Goal: Task Accomplishment & Management: Use online tool/utility

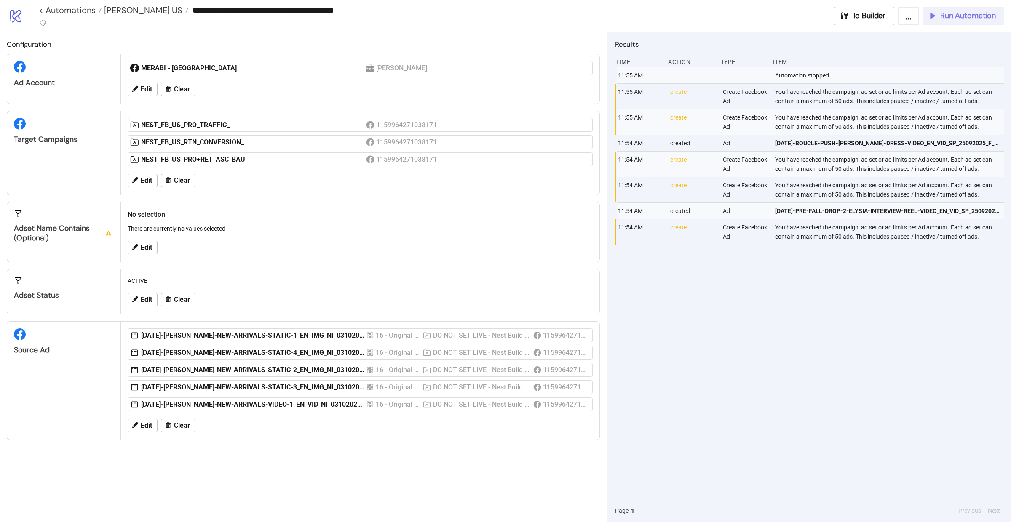
click at [966, 19] on span "Run Automation" at bounding box center [968, 16] width 56 height 10
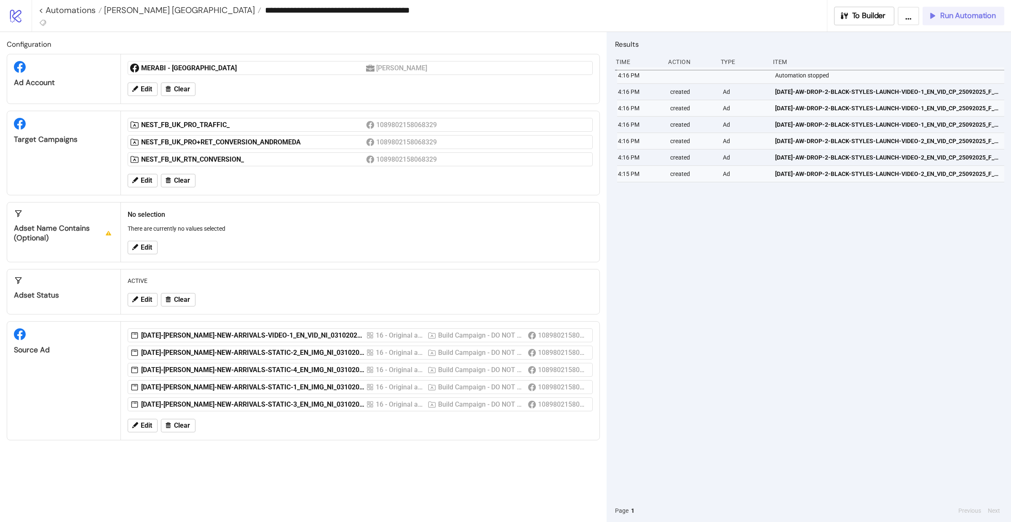
click at [959, 16] on span "Run Automation" at bounding box center [968, 16] width 56 height 10
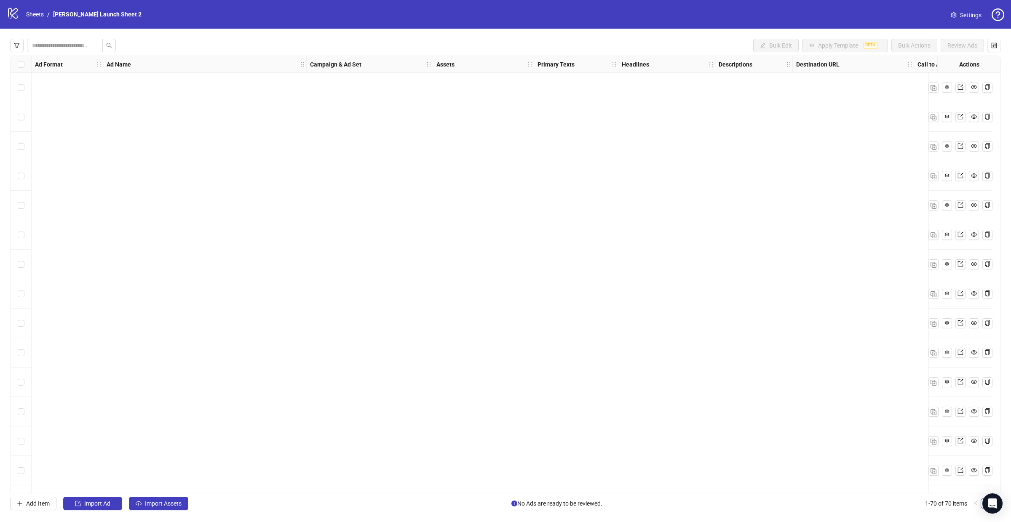
scroll to position [1646, 0]
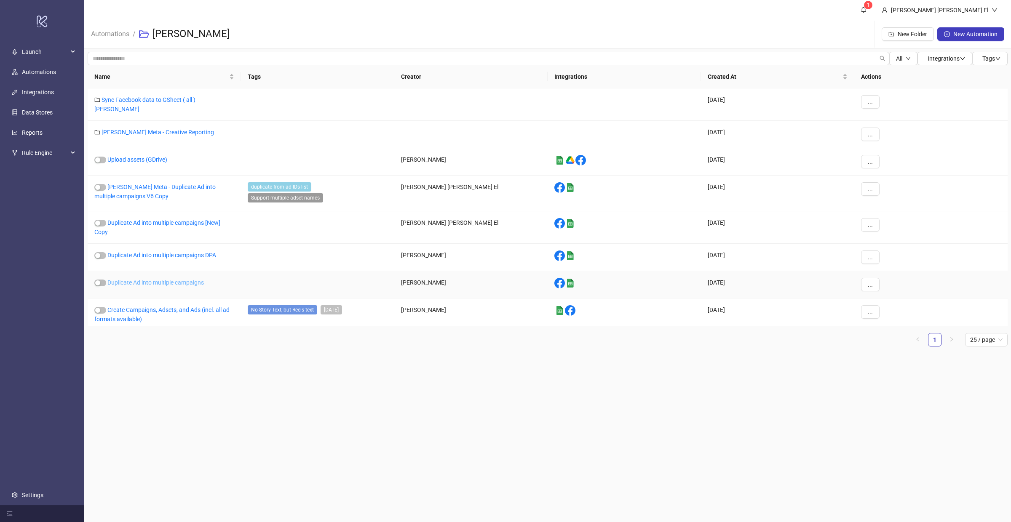
click at [147, 279] on link "Duplicate Ad into multiple campaigns" at bounding box center [155, 282] width 96 height 7
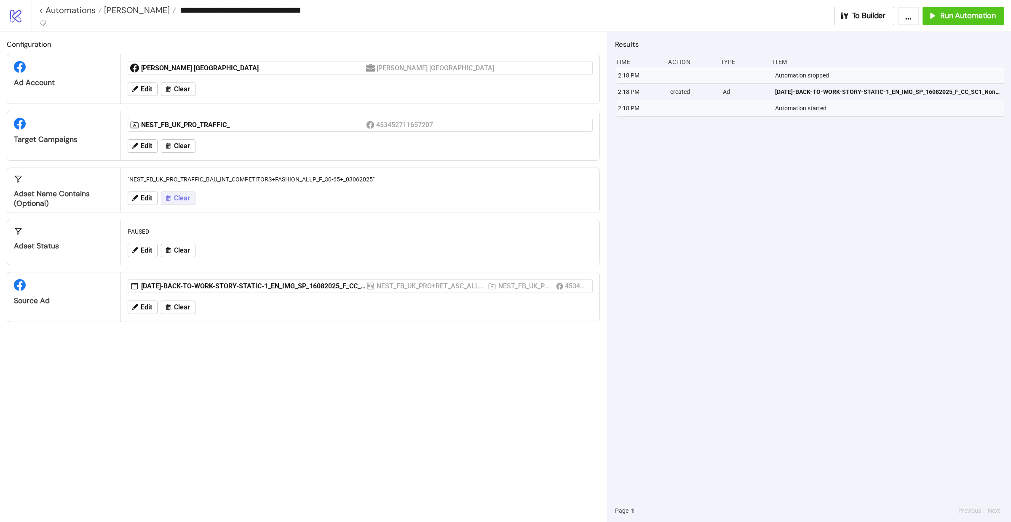
click at [176, 196] on span "Clear" at bounding box center [182, 199] width 16 height 8
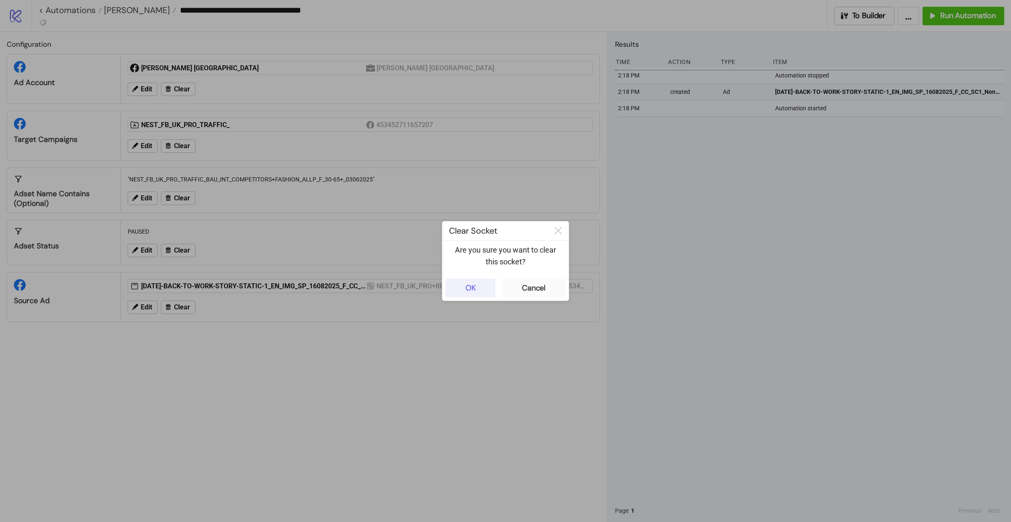
click at [493, 289] on button "OK" at bounding box center [471, 288] width 50 height 19
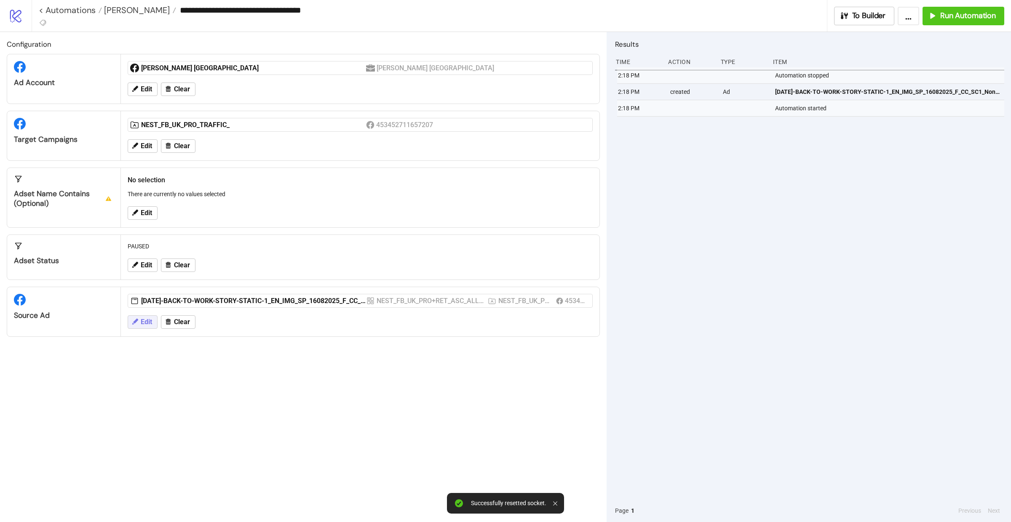
click at [146, 326] on span "Edit" at bounding box center [146, 323] width 11 height 8
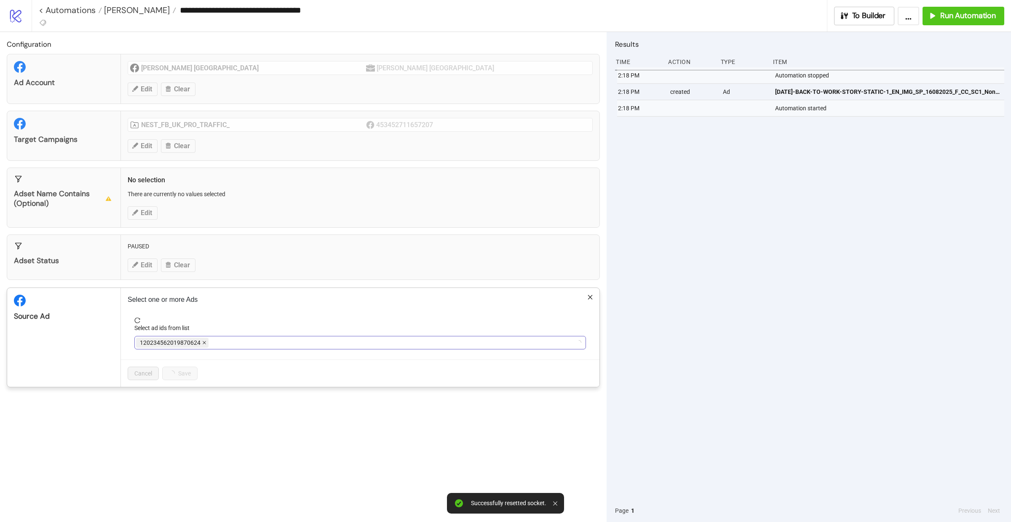
click at [205, 342] on icon "close" at bounding box center [204, 343] width 4 height 4
click at [205, 342] on div at bounding box center [355, 343] width 439 height 12
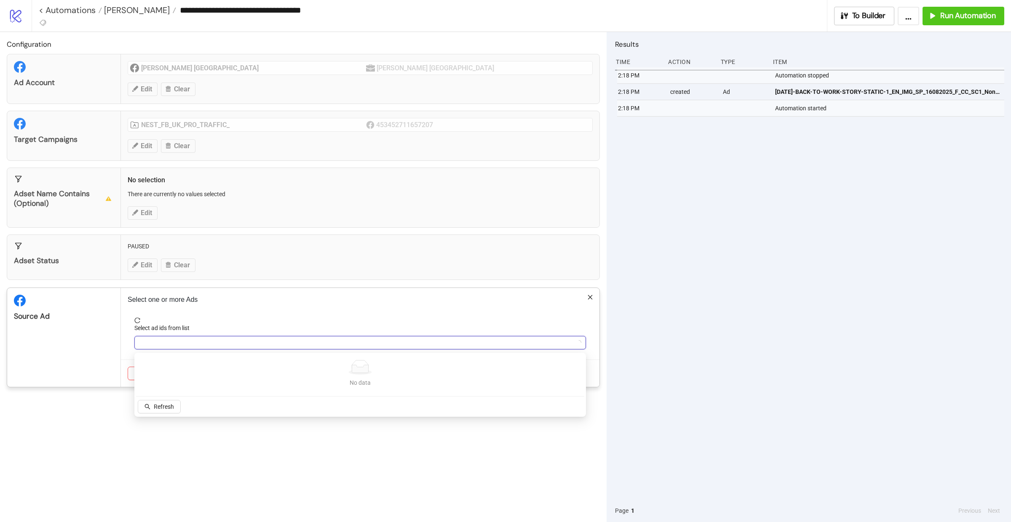
click at [205, 342] on div at bounding box center [355, 343] width 439 height 12
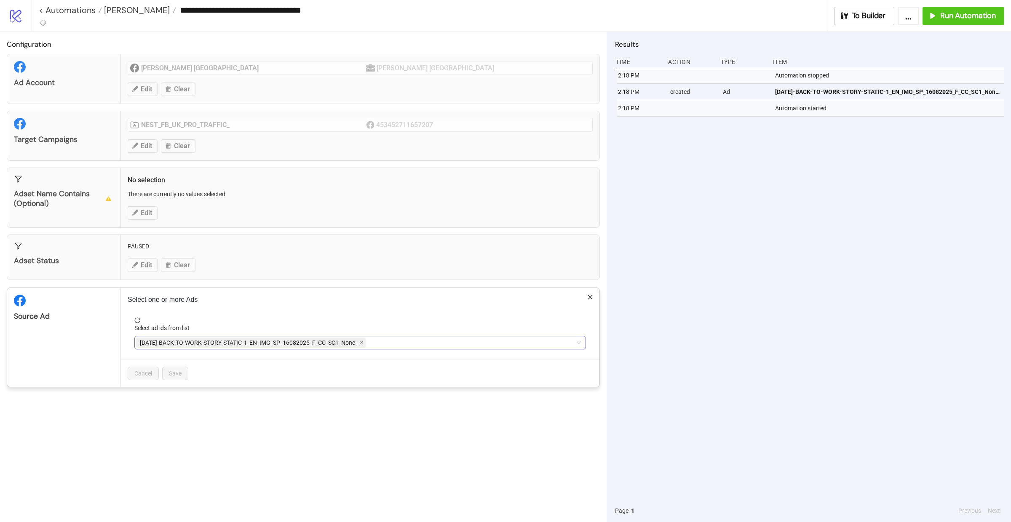
click at [364, 343] on span "AD218-BACK-TO-WORK-STORY-STATIC-1_EN_IMG_SP_16082025_F_CC_SC1_None_" at bounding box center [251, 343] width 230 height 10
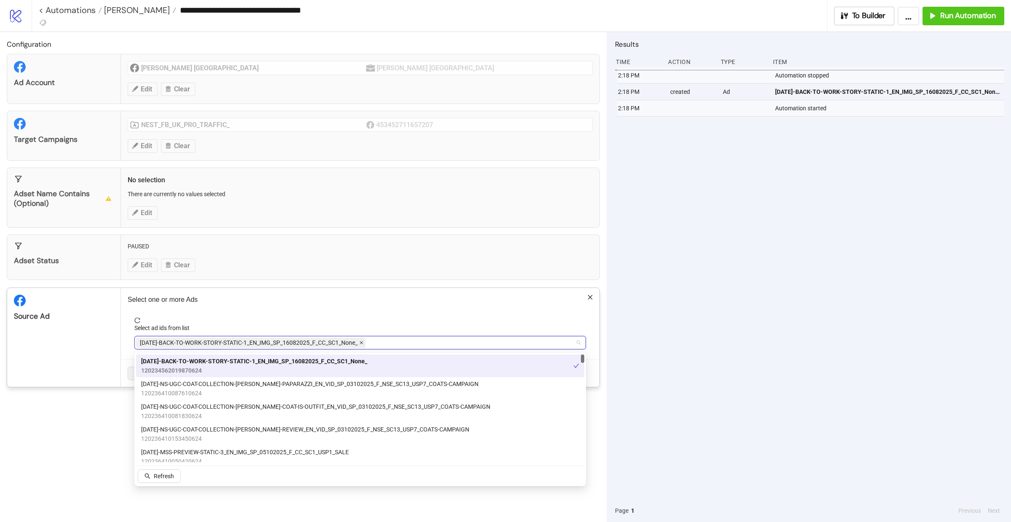
click at [363, 344] on icon "close" at bounding box center [361, 343] width 4 height 4
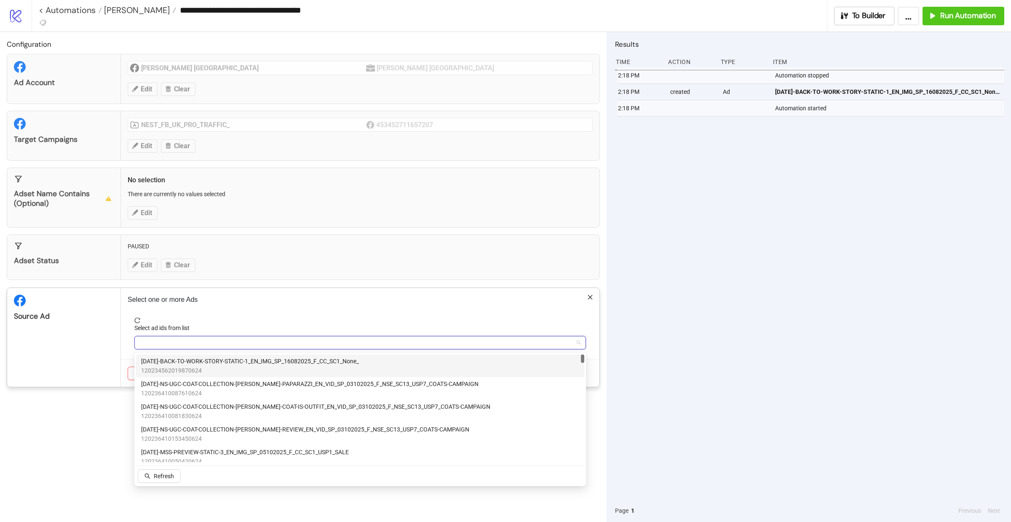
click at [348, 344] on div at bounding box center [355, 343] width 439 height 12
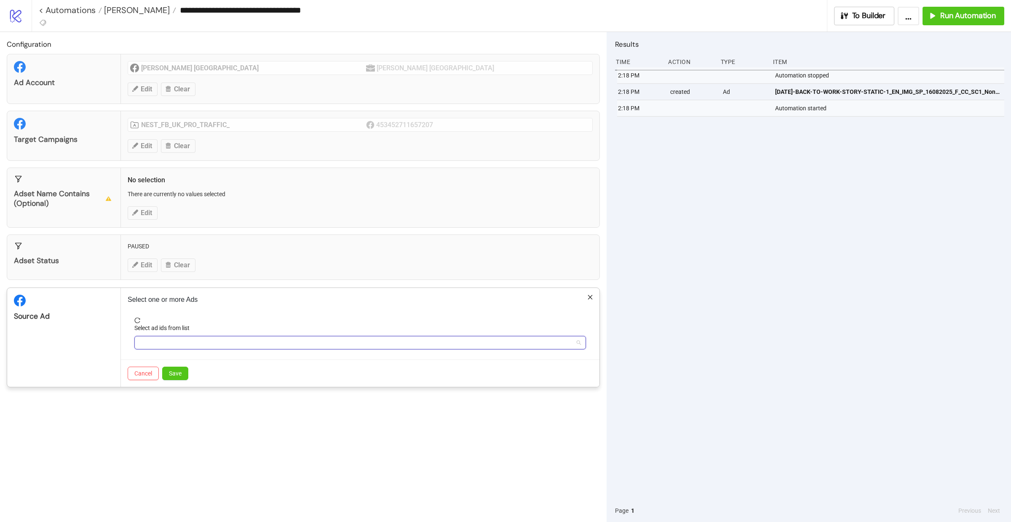
click at [348, 344] on div at bounding box center [355, 343] width 439 height 12
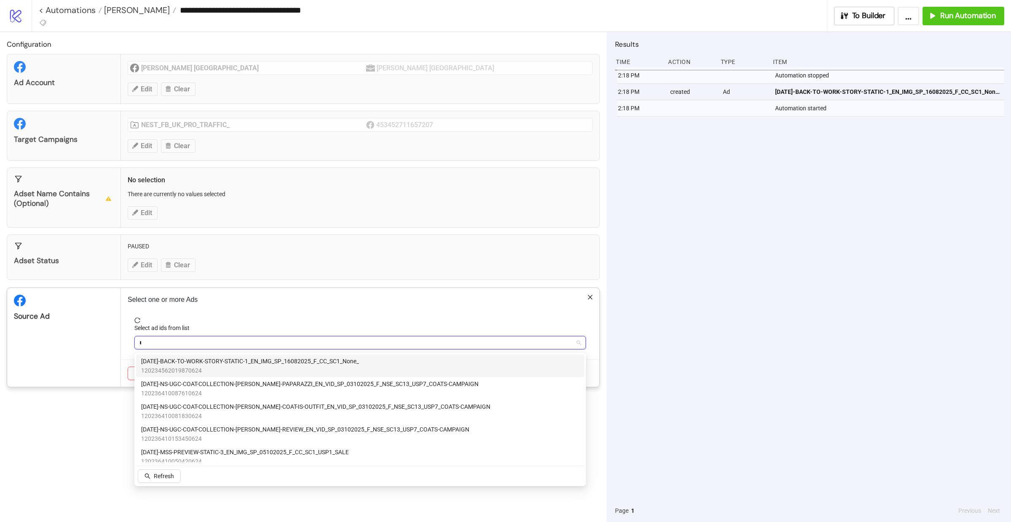
type input "***"
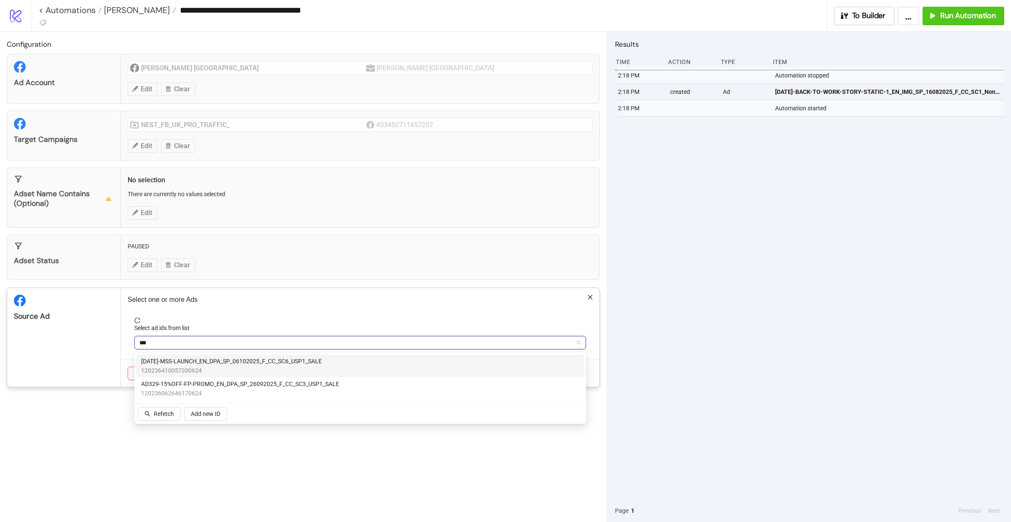
click at [269, 357] on span "AD337-MSS-LAUNCH_EN_DPA_SP_06102025_F_CC_SC6_USP1_SALE" at bounding box center [231, 361] width 181 height 9
click at [326, 344] on icon "close" at bounding box center [324, 342] width 3 height 3
click at [323, 344] on div at bounding box center [355, 343] width 439 height 12
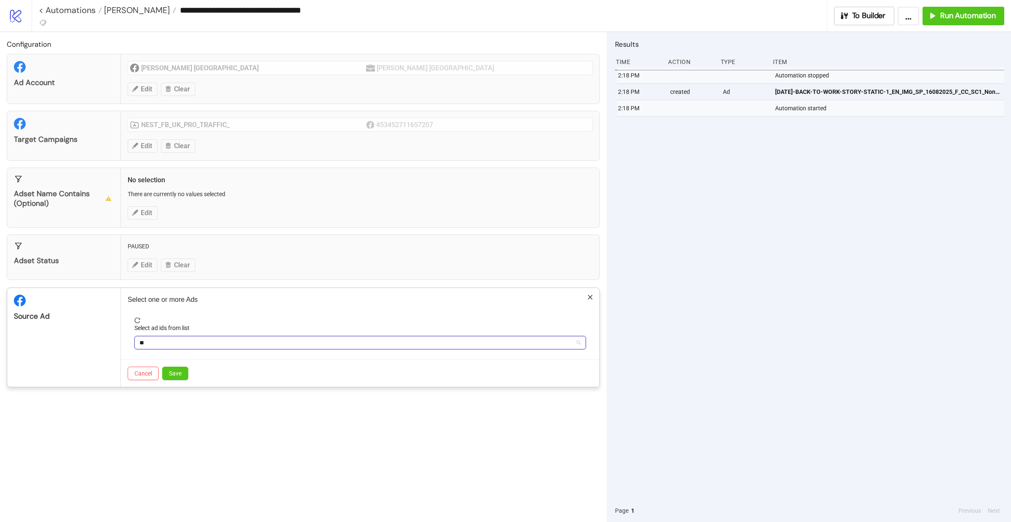
type input "***"
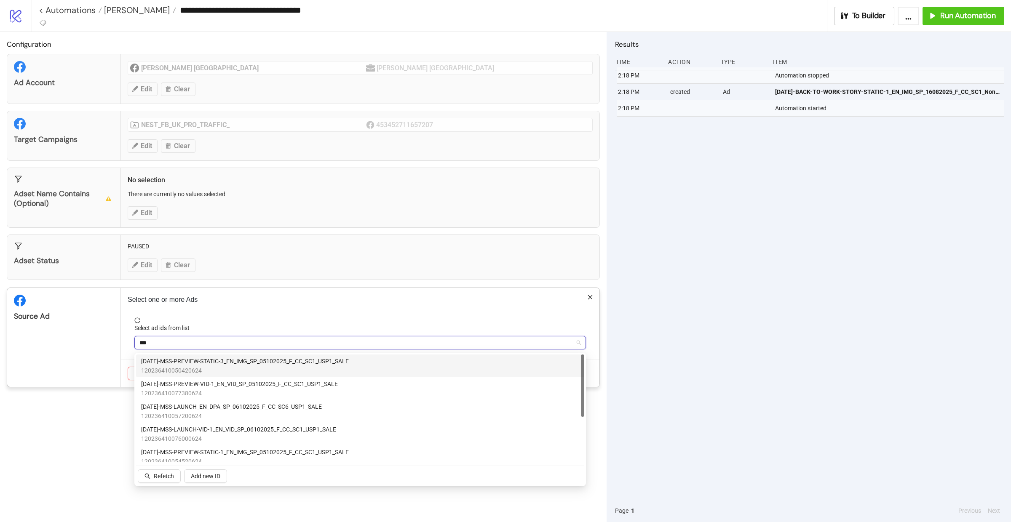
click at [287, 366] on span "120236410050420624" at bounding box center [245, 370] width 208 height 9
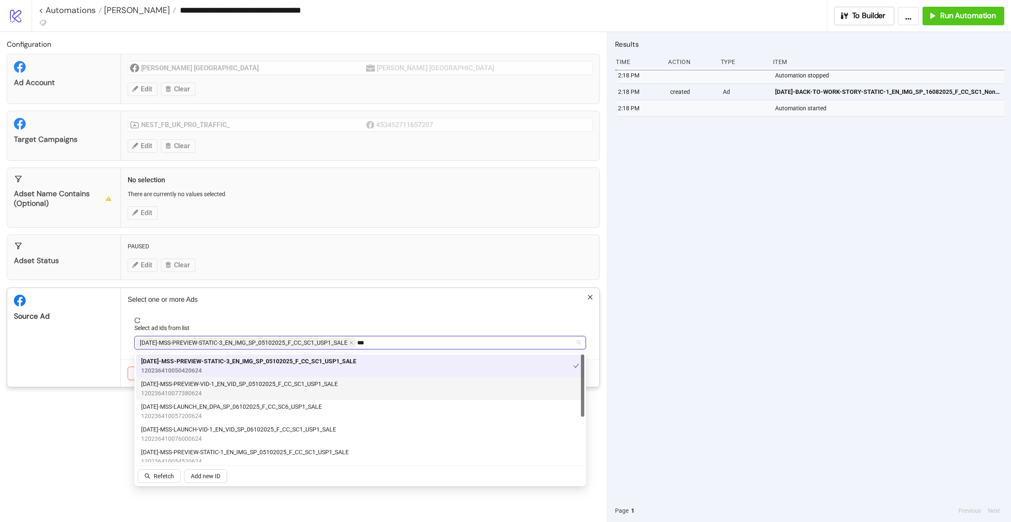
click at [263, 382] on span "AD333-MSS-PREVIEW-VID-1_EN_VID_SP_05102025_F_CC_SC1_USP1_SALE" at bounding box center [239, 384] width 197 height 9
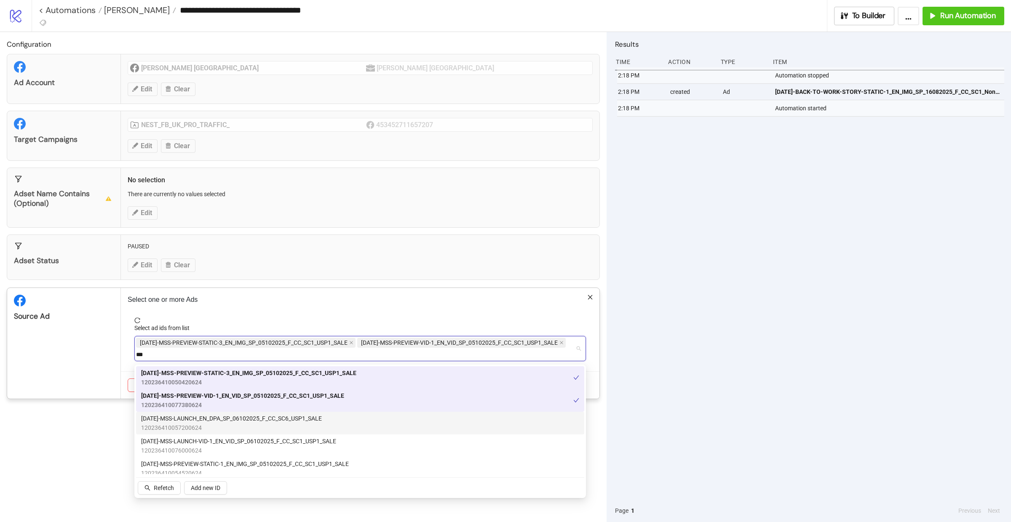
click at [243, 427] on span "120236410057200624" at bounding box center [231, 427] width 181 height 9
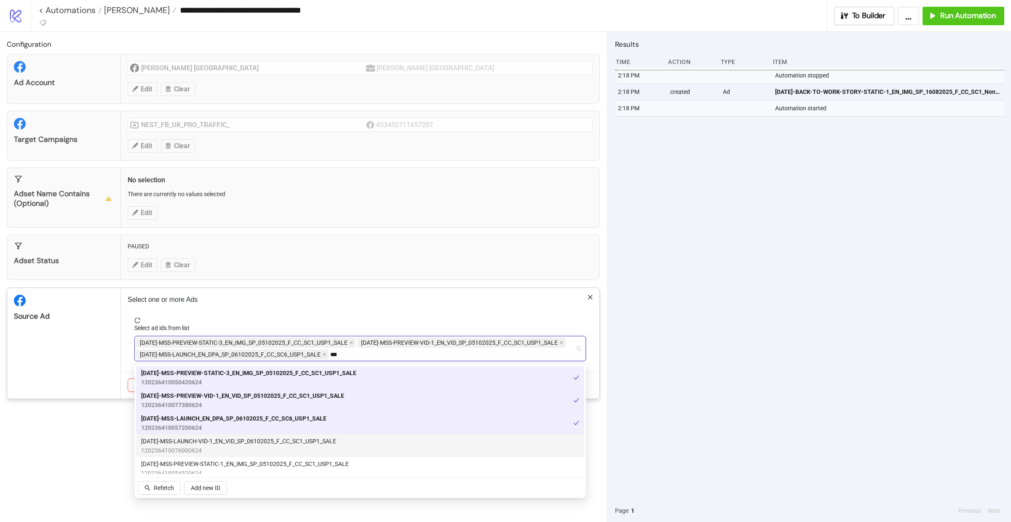
click at [232, 447] on span "120236410076000624" at bounding box center [238, 450] width 195 height 9
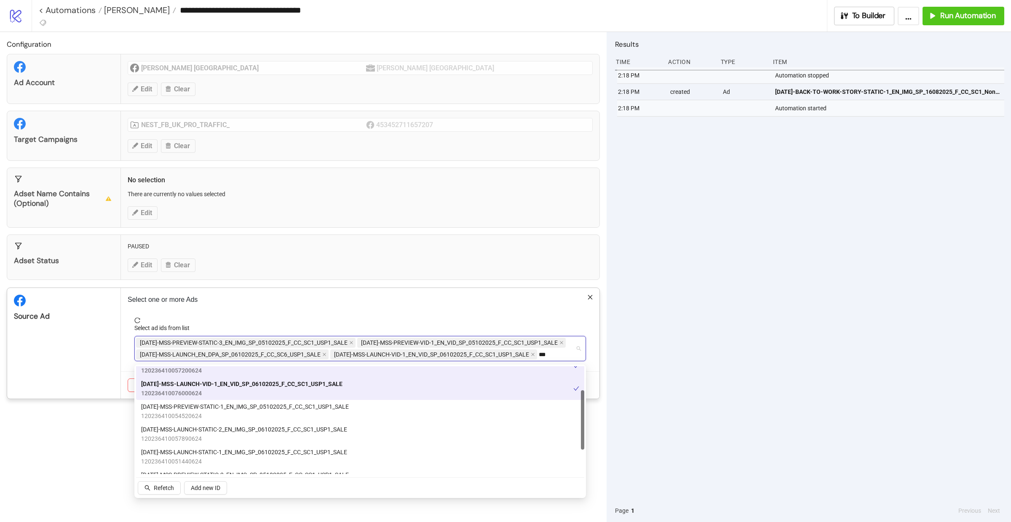
scroll to position [59, 0]
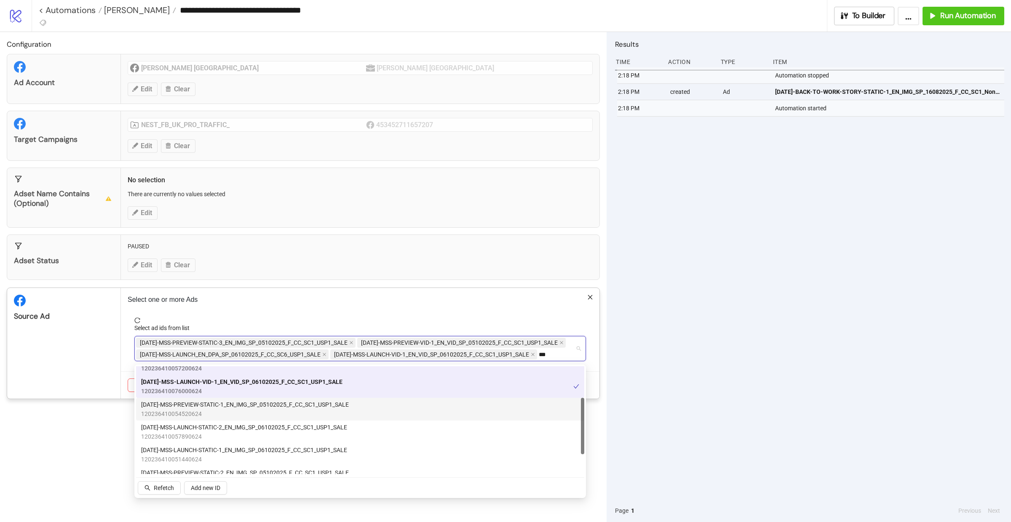
click at [223, 410] on span "120236410054520624" at bounding box center [245, 414] width 208 height 9
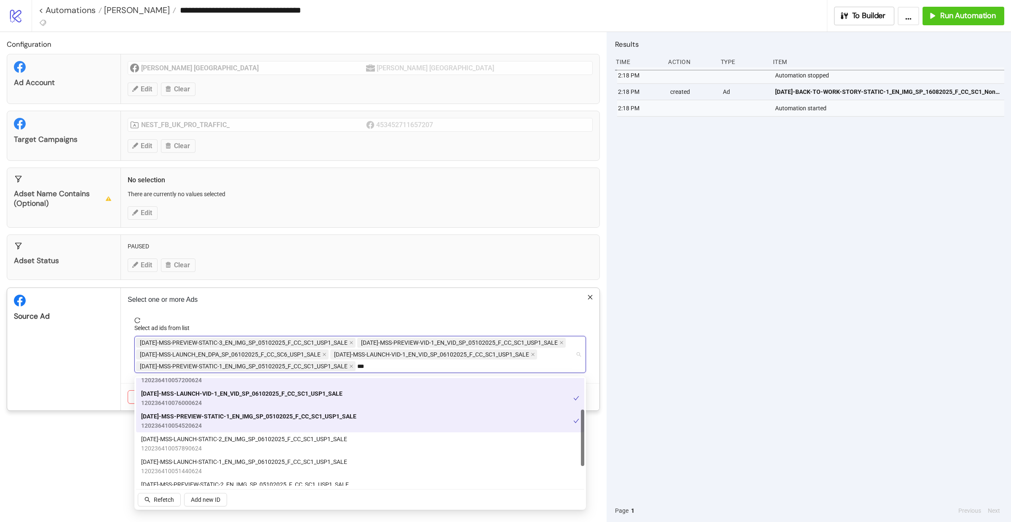
click at [223, 434] on div "AD335-MSS-LAUNCH-STATIC-2_EN_IMG_SP_06102025_F_CC_SC1_USP1_SALE 120236410057890…" at bounding box center [360, 444] width 448 height 23
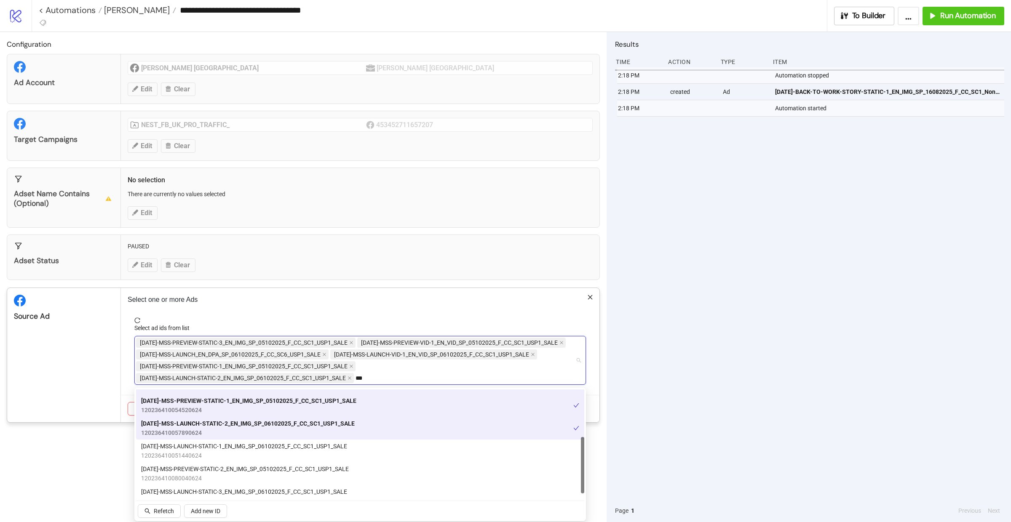
scroll to position [97, 0]
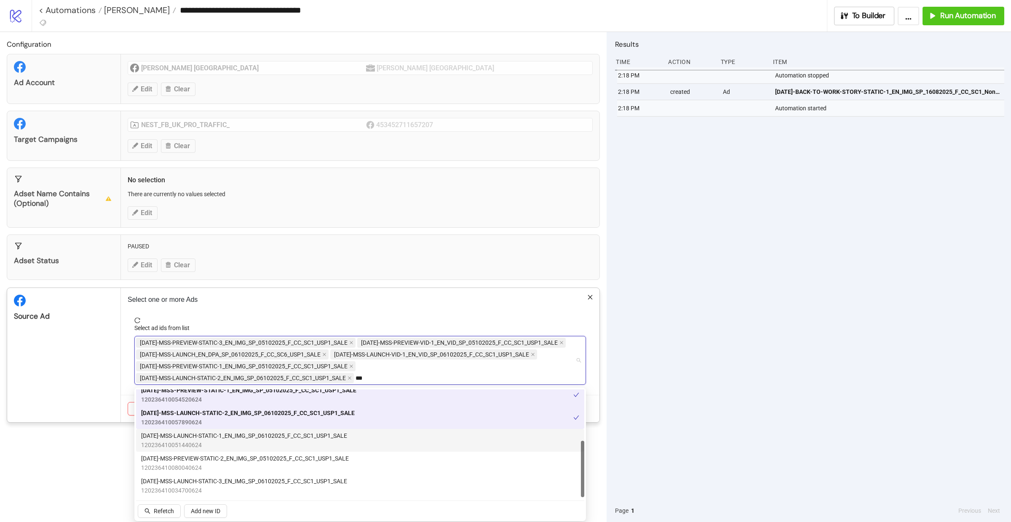
click at [221, 439] on span "AD334-MSS-LAUNCH-STATIC-1_EN_IMG_SP_06102025_F_CC_SC1_USP1_SALE" at bounding box center [244, 435] width 206 height 9
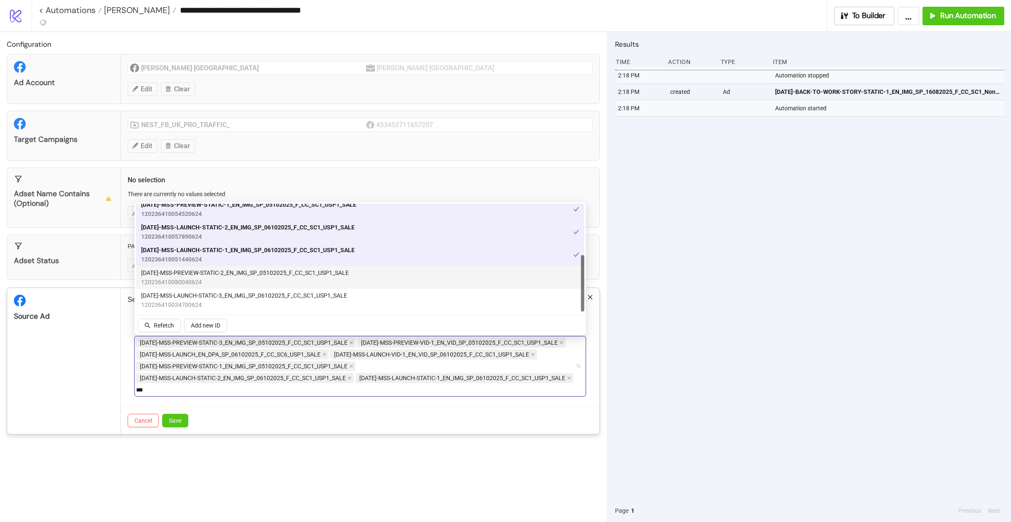
click at [232, 278] on span "120236410080040624" at bounding box center [245, 282] width 208 height 9
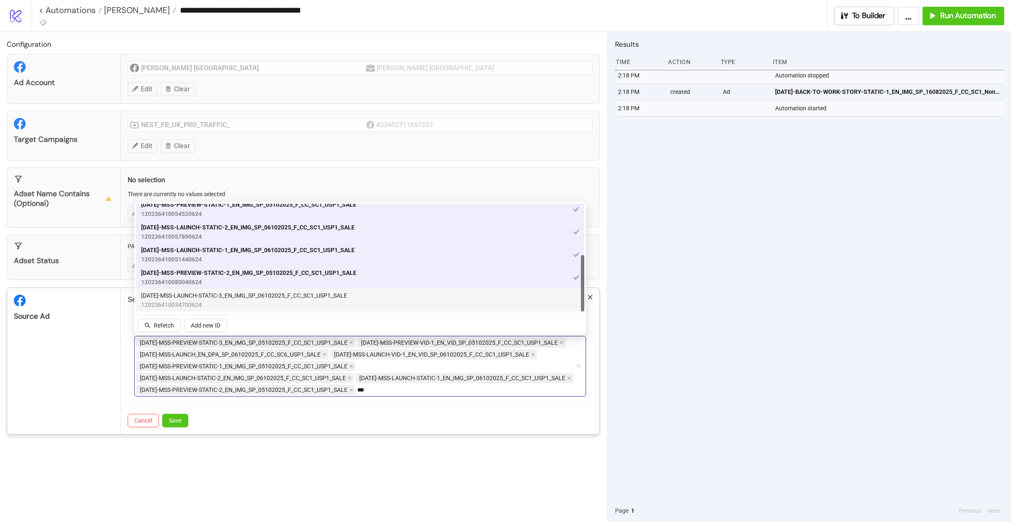
click at [230, 299] on span "AD336-MSS-LAUNCH-STATIC-3_EN_IMG_SP_06102025_F_CC_SC1_USP1_SALE" at bounding box center [244, 295] width 206 height 9
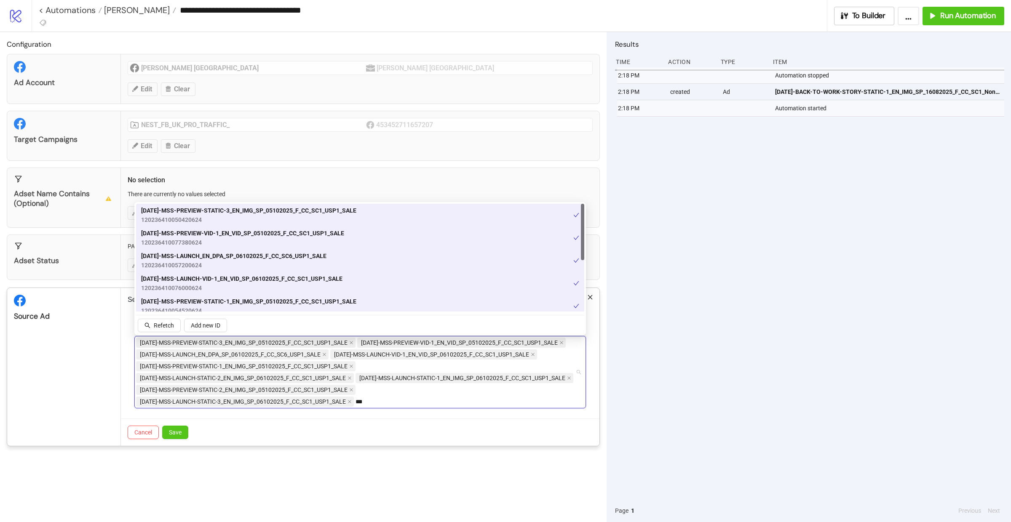
scroll to position [0, 0]
click at [179, 436] on span "Save" at bounding box center [175, 432] width 13 height 7
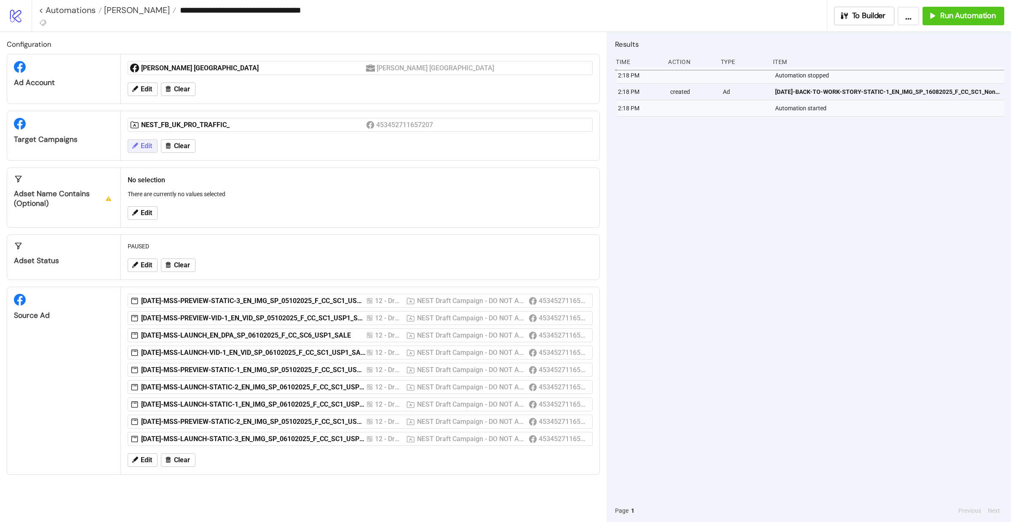
click at [148, 147] on span "Edit" at bounding box center [146, 146] width 11 height 8
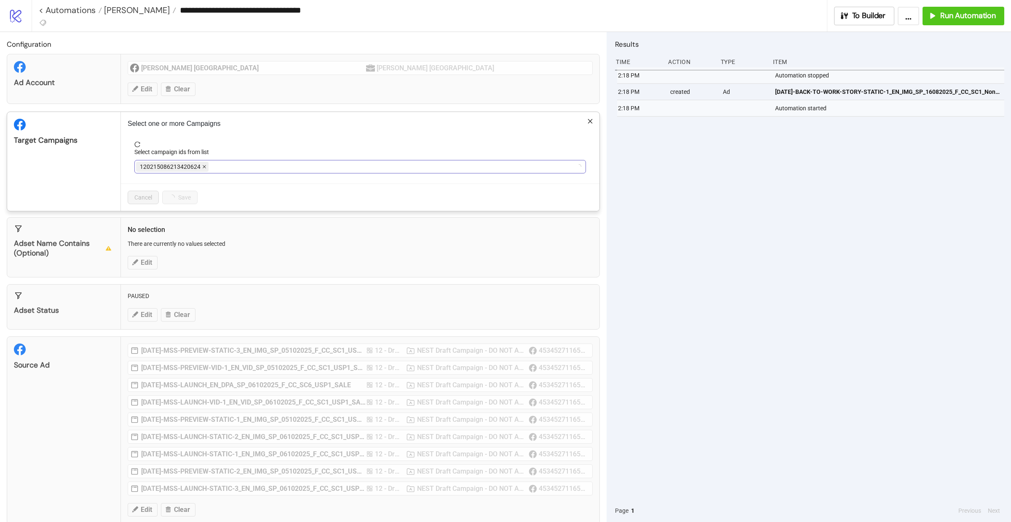
click at [204, 164] on span at bounding box center [204, 166] width 4 height 9
click at [204, 166] on div at bounding box center [355, 167] width 439 height 12
click at [244, 165] on div "NEST_FB_UK_PRO_TRAFFIC_" at bounding box center [355, 167] width 439 height 12
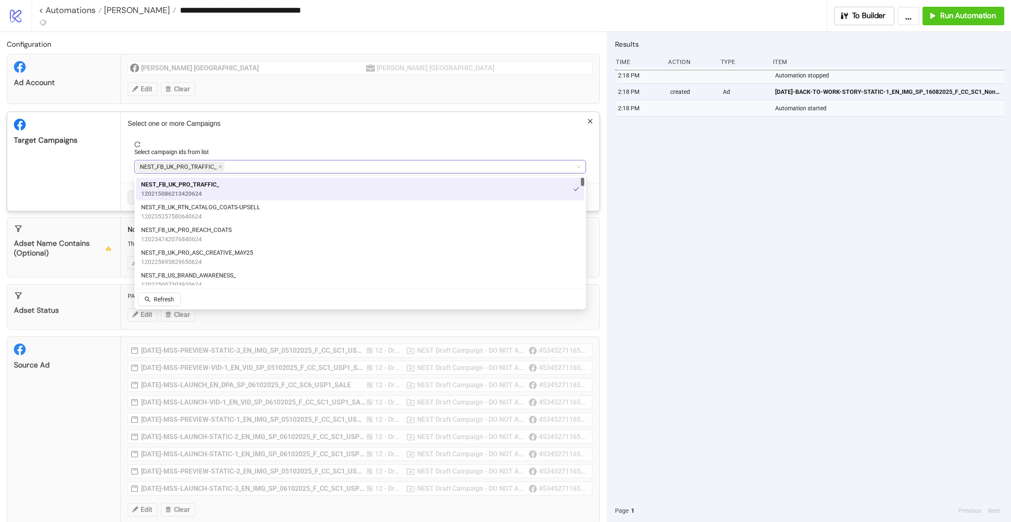
click at [237, 165] on div "NEST_FB_UK_PRO_TRAFFIC_" at bounding box center [355, 167] width 439 height 12
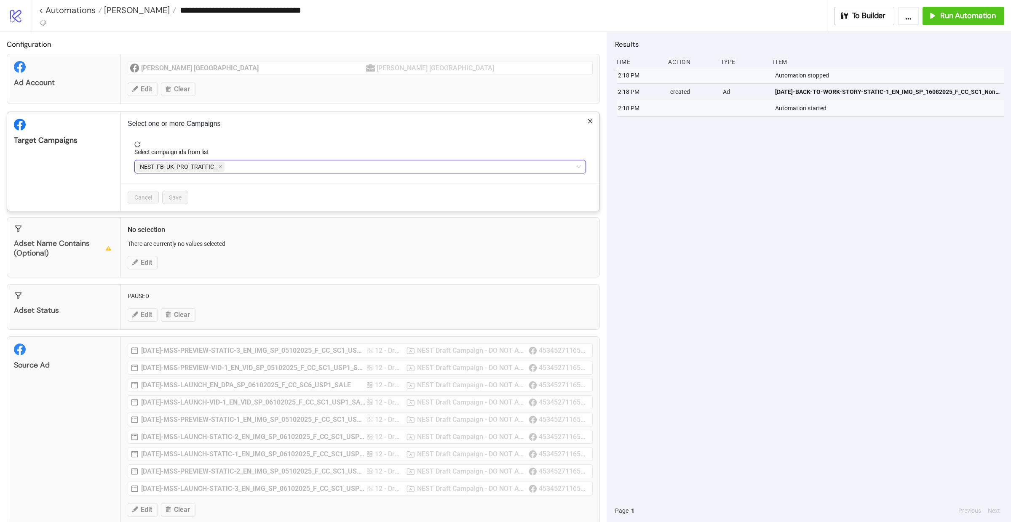
click at [237, 165] on div "NEST_FB_UK_PRO_TRAFFIC_" at bounding box center [355, 167] width 439 height 12
click at [223, 202] on div "NEST_FB_UK_RTN_CONVERSION_ 120217022131300624" at bounding box center [360, 212] width 448 height 23
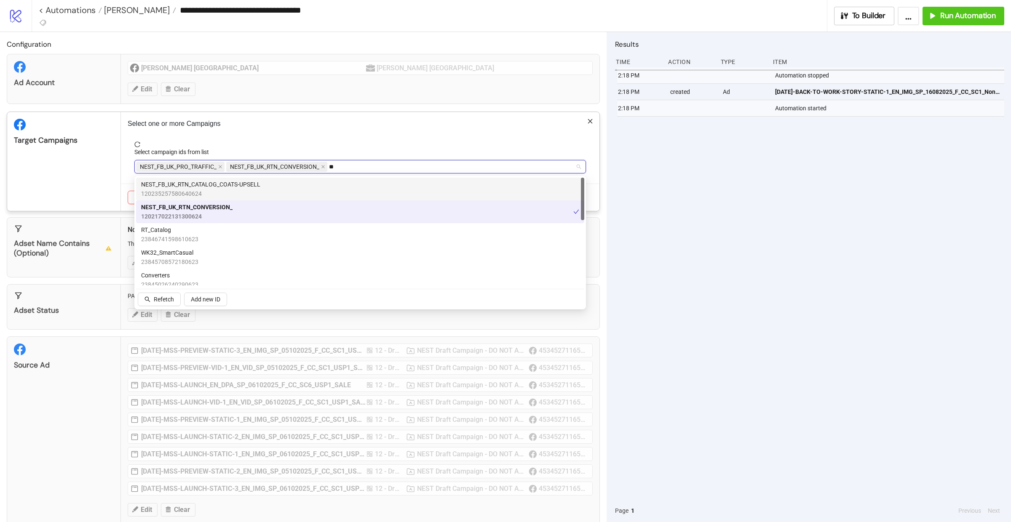
type input "*"
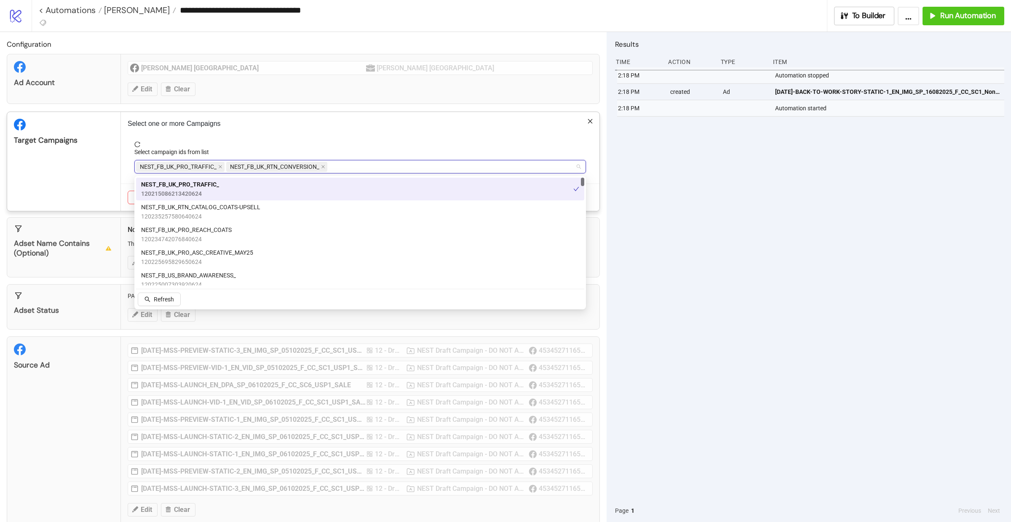
type input "*"
click at [215, 249] on span "NEST_FB_UK_PRO_ASC_CREATIVE_MAY25" at bounding box center [197, 252] width 112 height 9
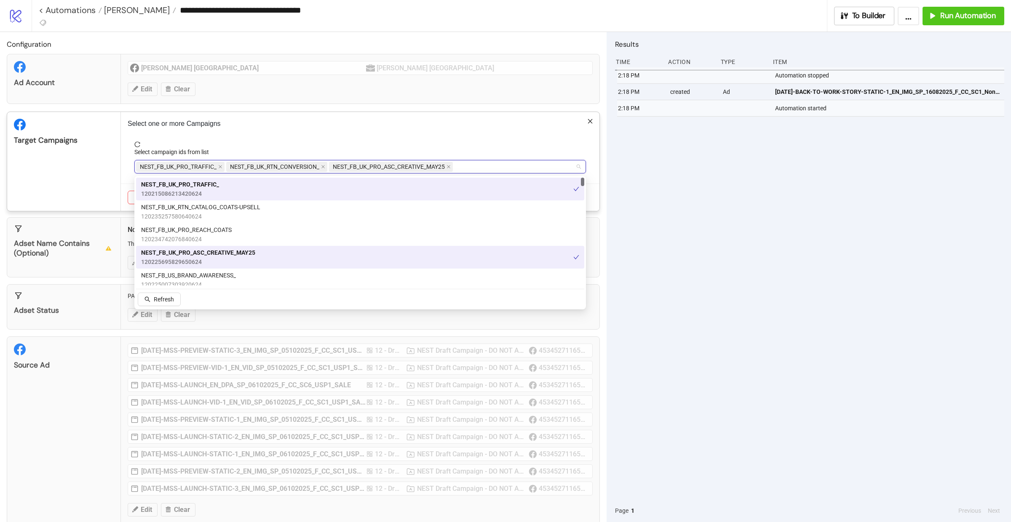
click at [101, 174] on div "Target Campaigns" at bounding box center [64, 161] width 114 height 99
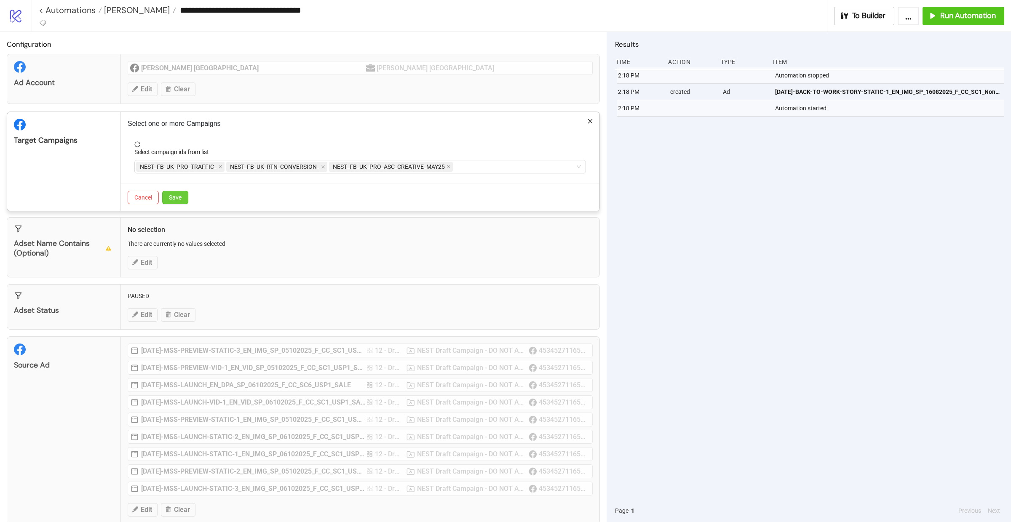
click at [178, 199] on span "Save" at bounding box center [175, 197] width 13 height 7
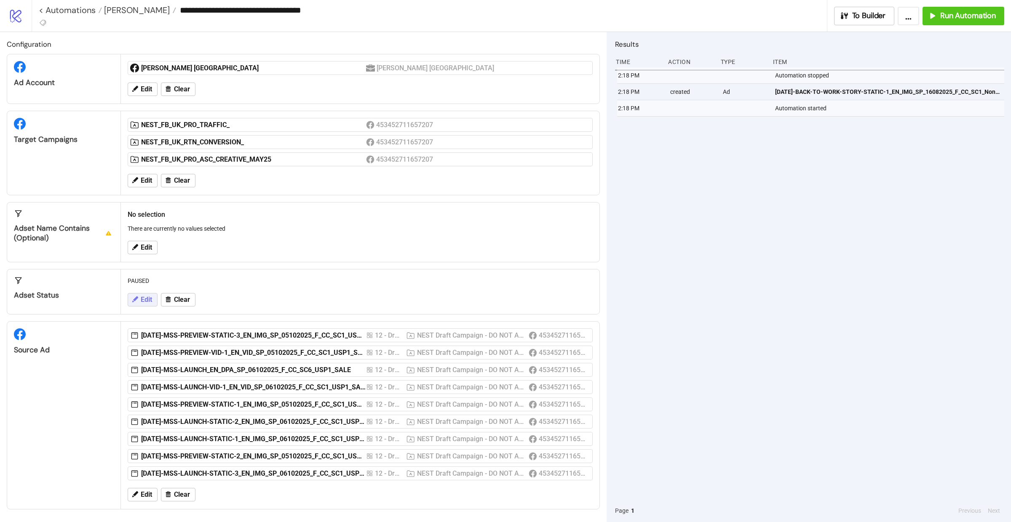
click at [153, 299] on button "Edit" at bounding box center [143, 299] width 30 height 13
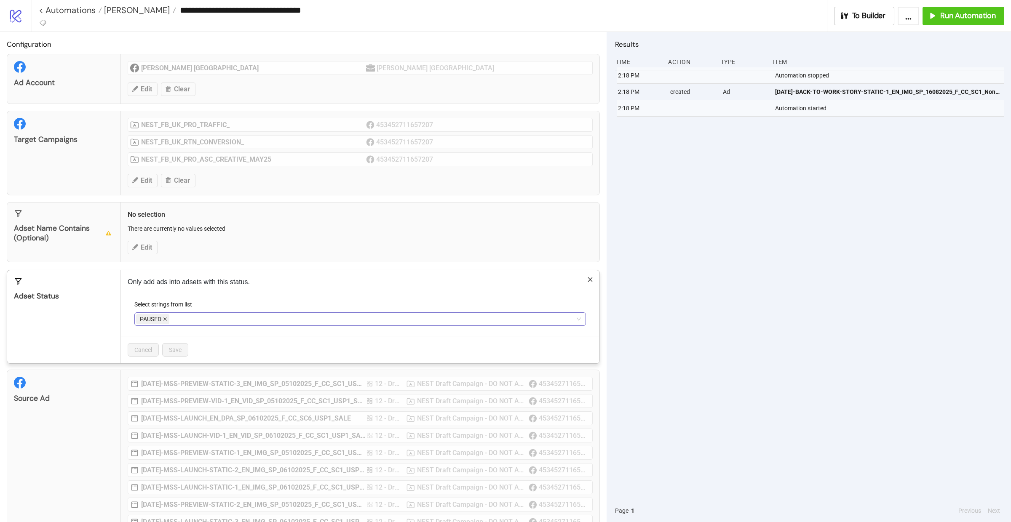
click at [166, 321] on icon "close" at bounding box center [165, 319] width 4 height 4
click at [166, 321] on div at bounding box center [355, 319] width 439 height 12
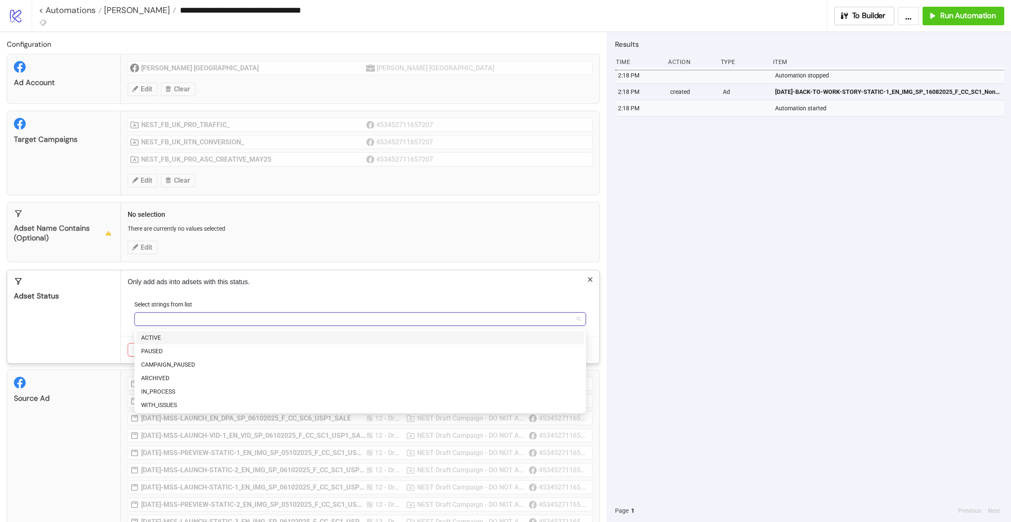
click at [163, 336] on div "ACTIVE" at bounding box center [360, 337] width 438 height 9
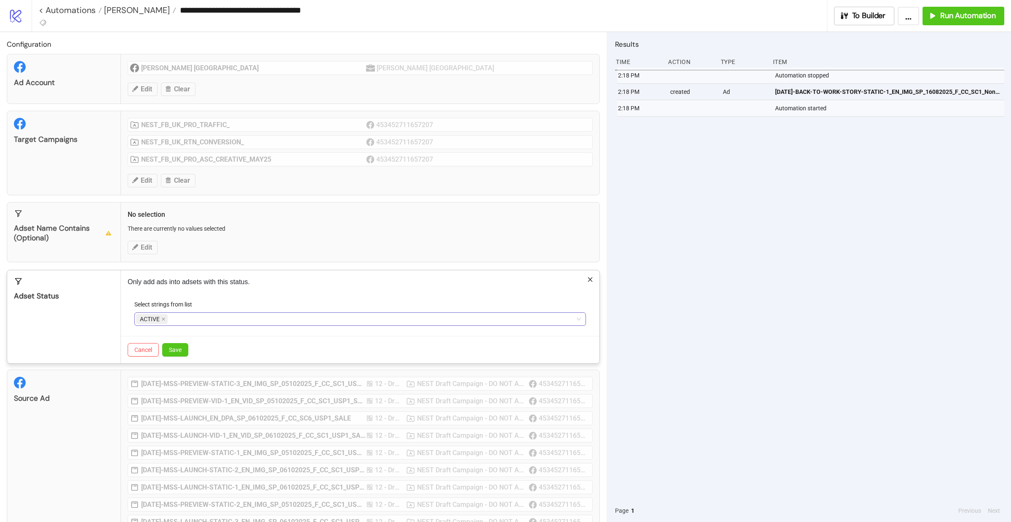
click at [110, 324] on div "Adset Status" at bounding box center [64, 316] width 114 height 93
click at [174, 341] on div "Cancel Save" at bounding box center [360, 349] width 479 height 27
click at [177, 350] on span "Save" at bounding box center [175, 350] width 13 height 7
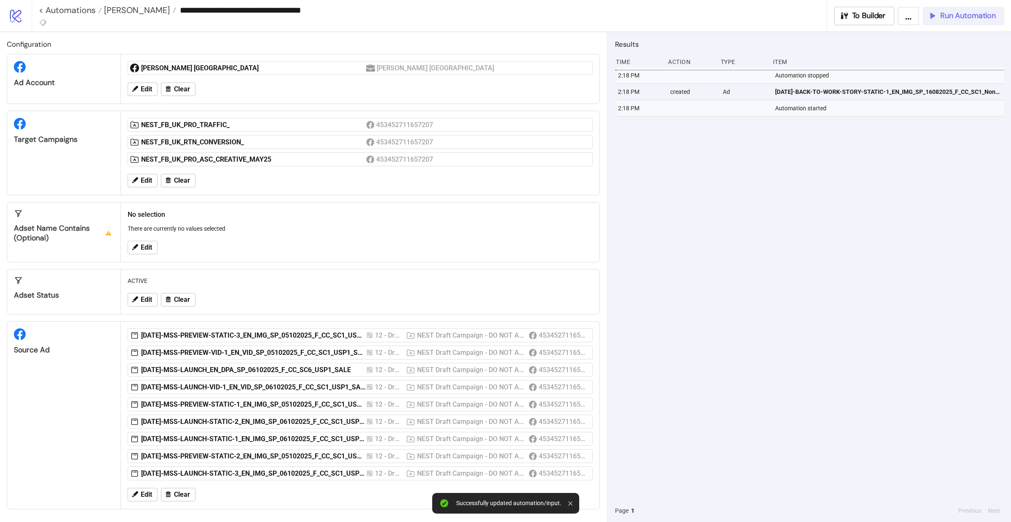
click at [941, 21] on button "Run Automation" at bounding box center [964, 16] width 82 height 19
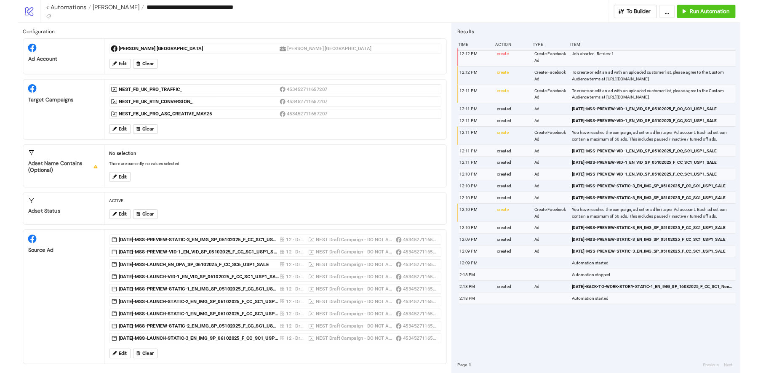
scroll to position [4, 0]
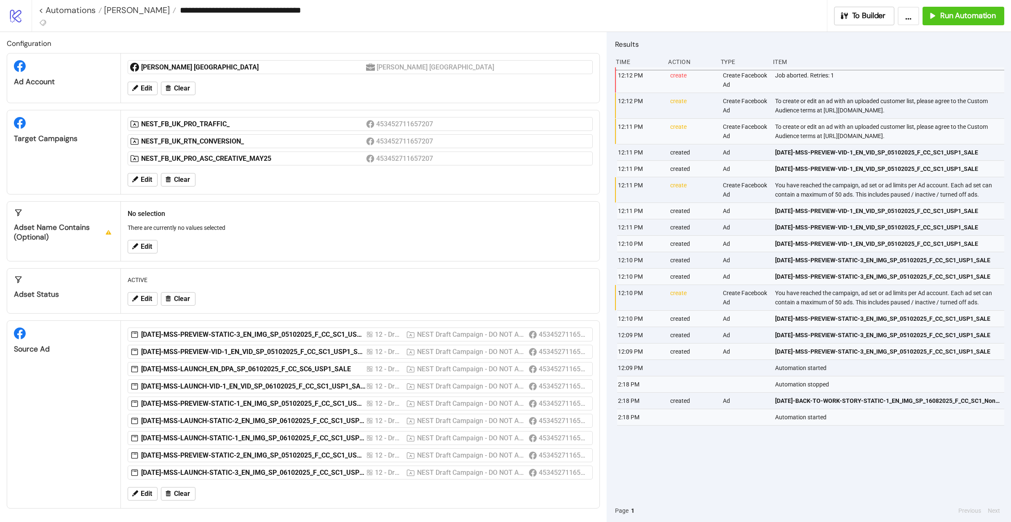
click at [170, 501] on div "Edit Clear" at bounding box center [360, 494] width 472 height 22
click at [175, 493] on span "Clear" at bounding box center [182, 494] width 16 height 8
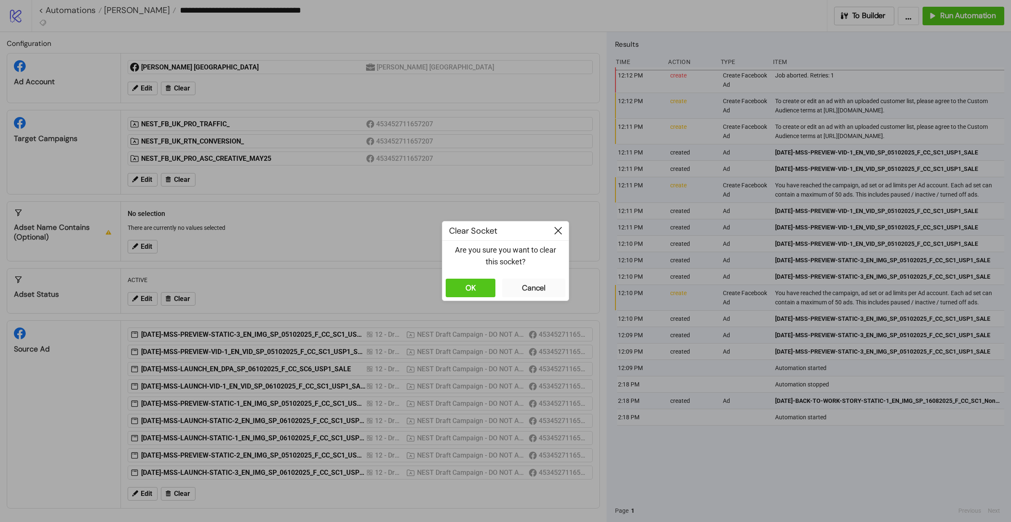
click at [560, 234] on icon at bounding box center [558, 231] width 8 height 8
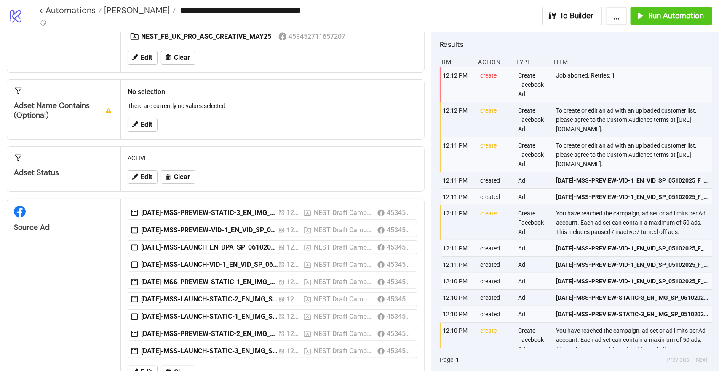
scroll to position [147, 0]
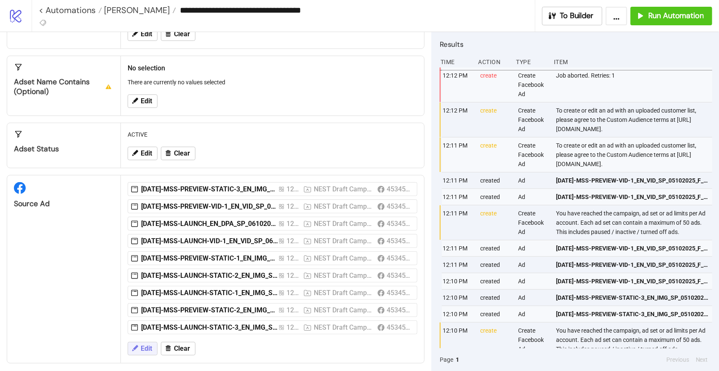
click at [139, 342] on button "Edit" at bounding box center [143, 348] width 30 height 13
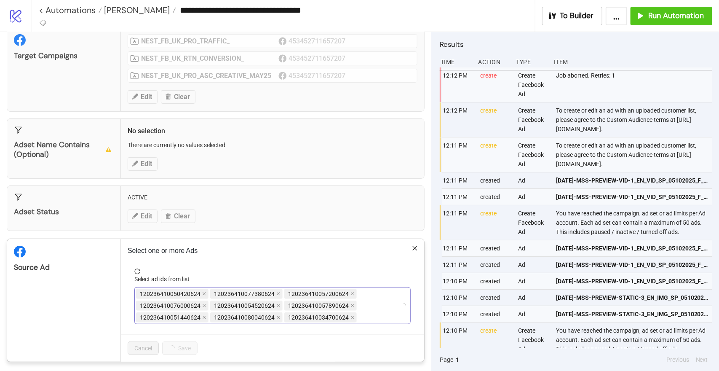
click at [317, 302] on span "120236410057890624" at bounding box center [318, 305] width 61 height 9
click at [272, 300] on span "120236410054520624" at bounding box center [246, 305] width 72 height 10
click at [277, 304] on icon "close" at bounding box center [278, 305] width 3 height 3
click at [367, 309] on div "120236410050420624 120236410077380624 120236410057200624 120236410076000624 120…" at bounding box center [268, 305] width 264 height 35
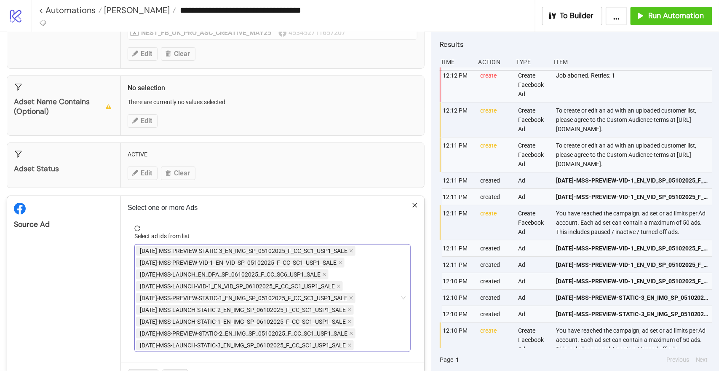
scroll to position [136, 0]
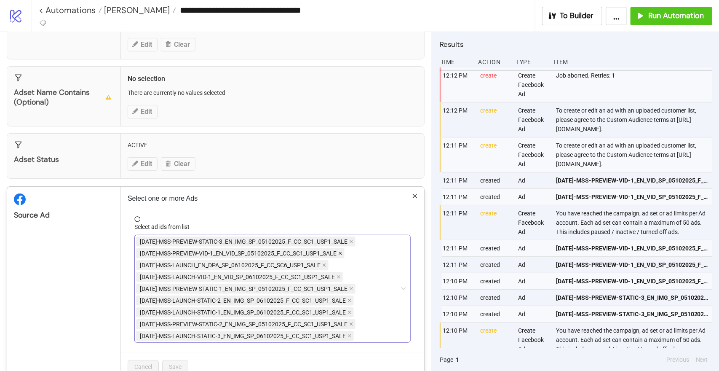
click at [342, 251] on icon "close" at bounding box center [340, 253] width 4 height 4
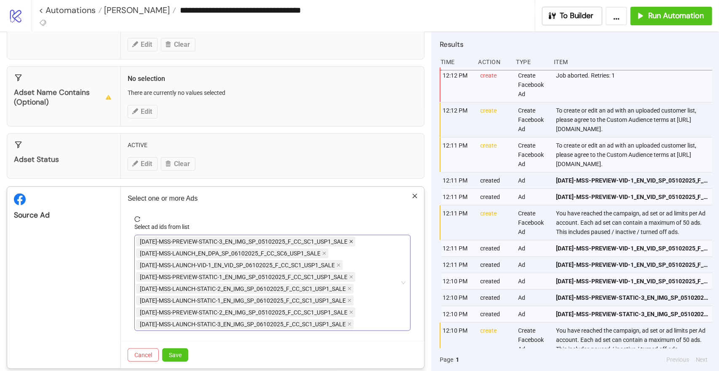
click at [351, 239] on icon "close" at bounding box center [351, 241] width 4 height 4
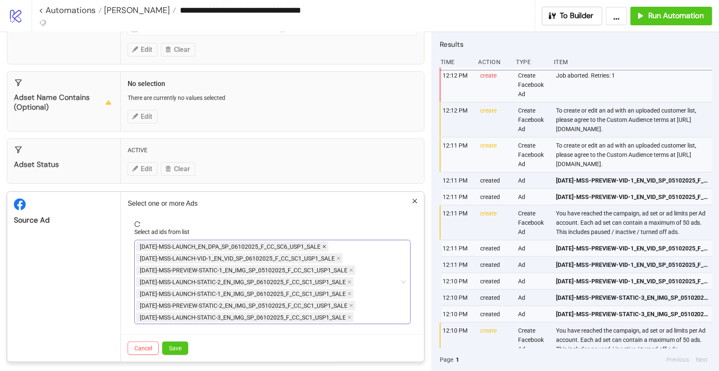
click at [326, 244] on icon "close" at bounding box center [324, 246] width 4 height 4
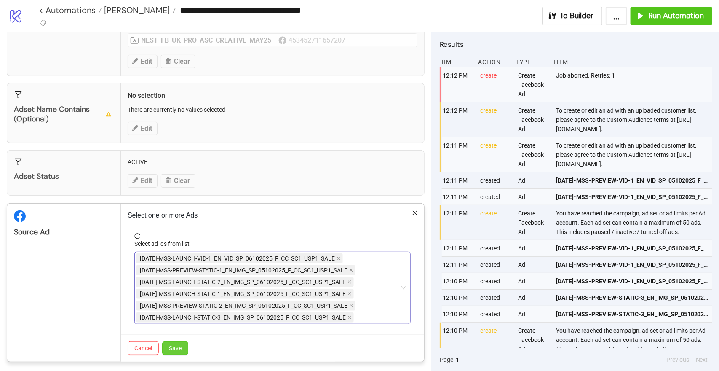
click at [175, 347] on span "Save" at bounding box center [175, 348] width 13 height 7
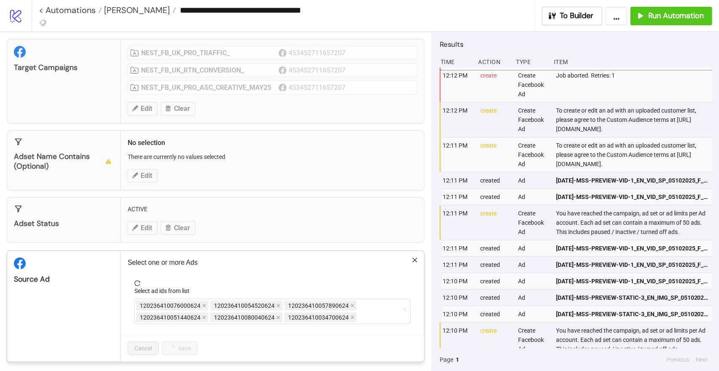
scroll to position [0, 0]
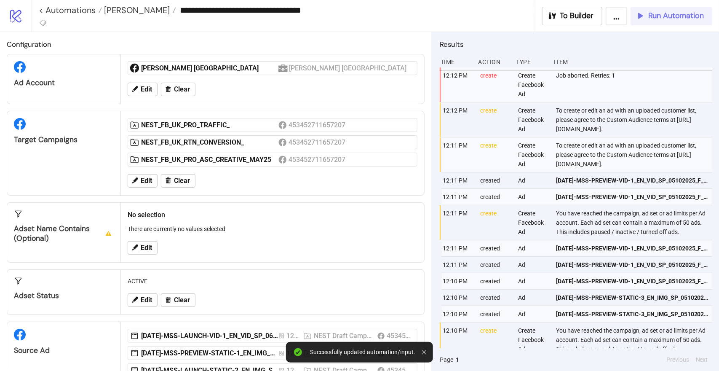
click at [650, 20] on span "Run Automation" at bounding box center [676, 16] width 56 height 10
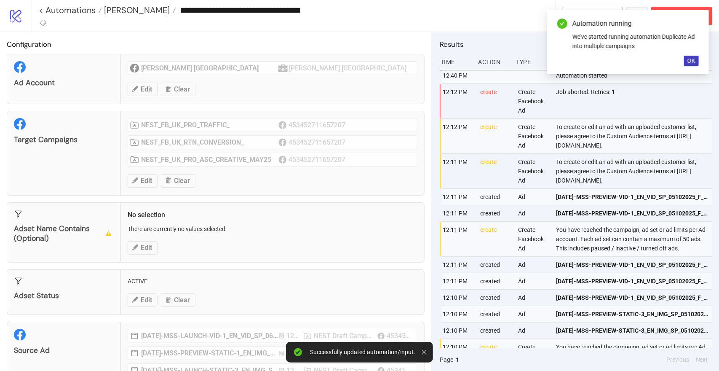
scroll to position [96, 0]
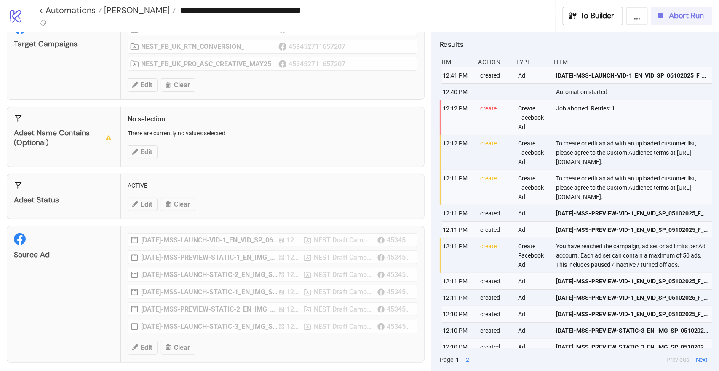
click at [675, 17] on span "Abort Run" at bounding box center [686, 16] width 35 height 10
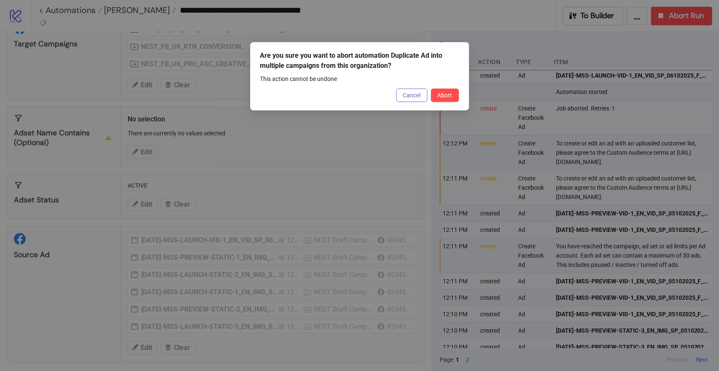
click at [406, 99] on button "Cancel" at bounding box center [411, 94] width 31 height 13
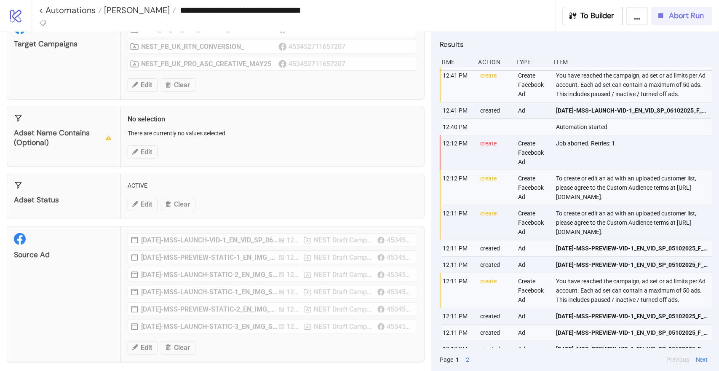
click at [671, 20] on span "Abort Run" at bounding box center [686, 16] width 35 height 10
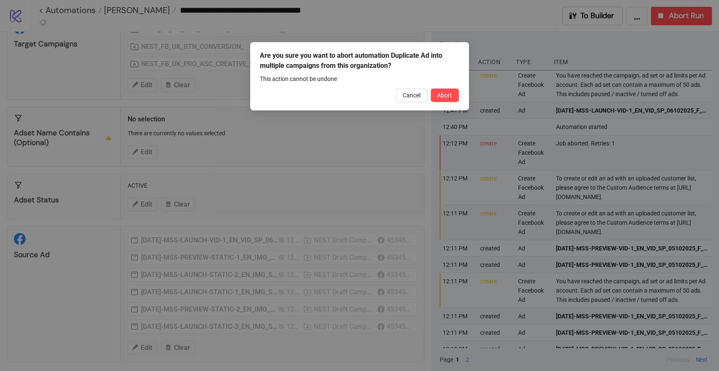
click at [438, 86] on div "Are you sure you want to abort automation Duplicate Ad into multiple campaigns …" at bounding box center [359, 76] width 219 height 68
click at [440, 91] on button "Abort" at bounding box center [445, 94] width 28 height 13
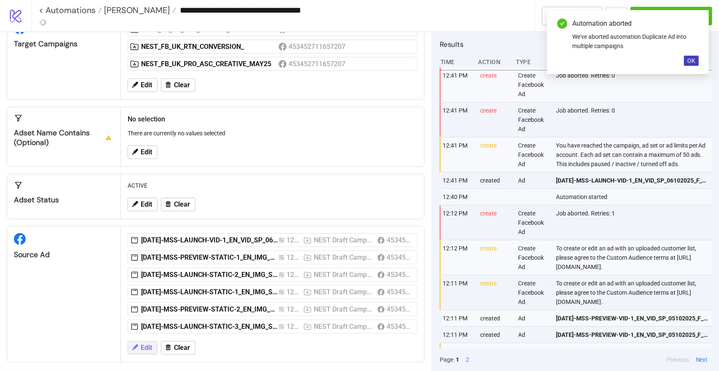
click at [144, 344] on span "Edit" at bounding box center [146, 348] width 11 height 8
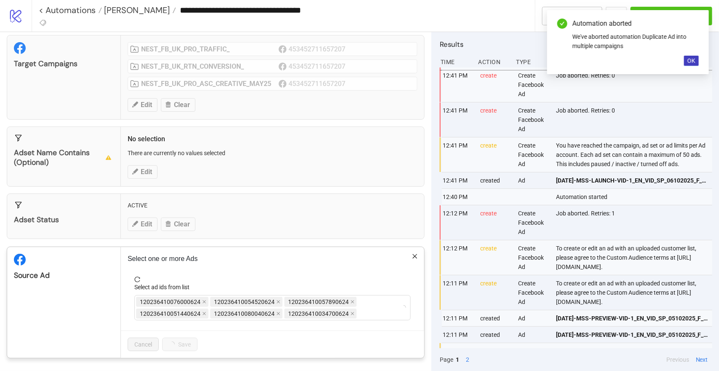
scroll to position [72, 0]
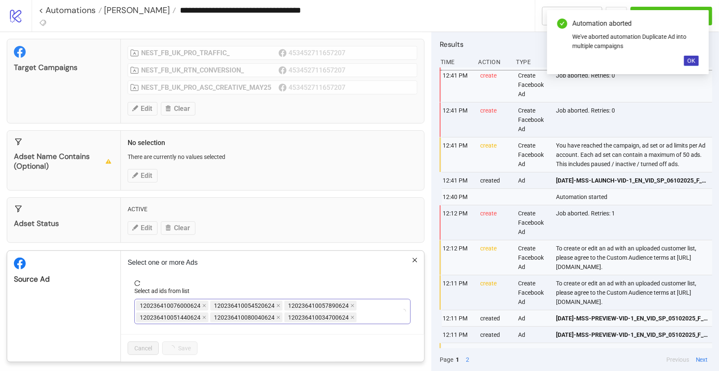
click at [376, 319] on div "120236410076000624 120236410054520624 120236410057890624 120236410051440624 120…" at bounding box center [272, 311] width 276 height 25
click at [369, 307] on div "120236410076000624 120236410054520624 120236410057890624 120236410051440624 120…" at bounding box center [268, 312] width 264 height 24
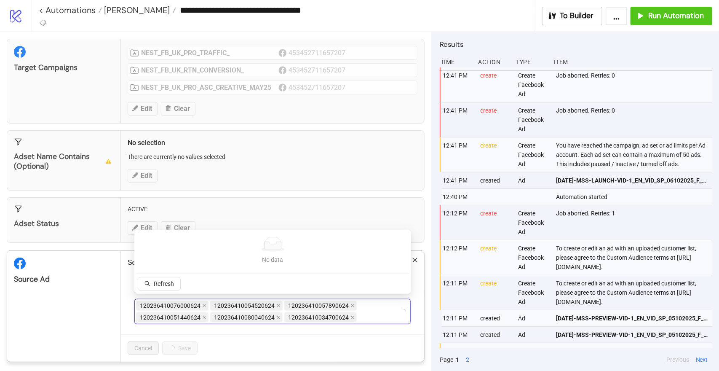
click at [369, 305] on div "120236410076000624 120236410054520624 120236410057890624 120236410051440624 120…" at bounding box center [268, 312] width 264 height 24
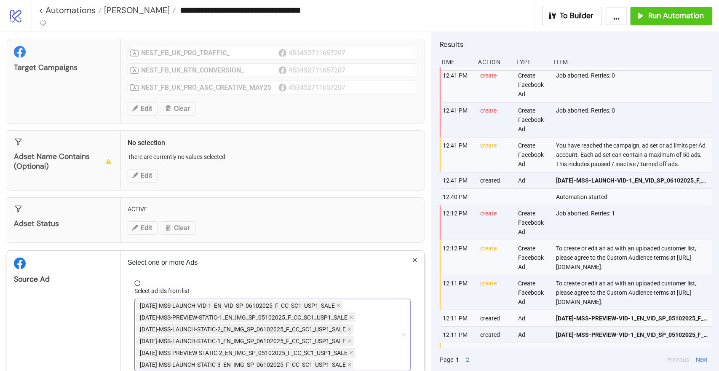
click at [359, 323] on div "AD338-MSS-LAUNCH-VID-1_EN_VID_SP_06102025_F_CC_SC1_USP1_SALE AD330-MSS-PREVIEW-…" at bounding box center [268, 335] width 264 height 71
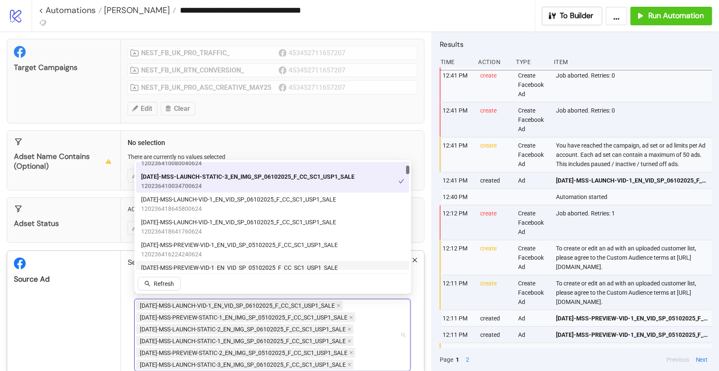
scroll to position [104, 0]
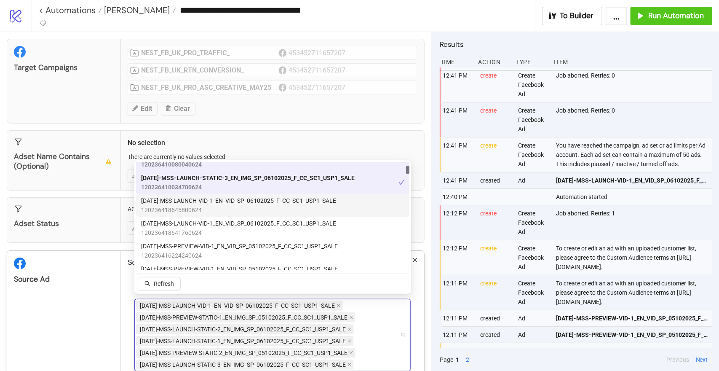
click at [220, 206] on span "120236418645800624" at bounding box center [238, 209] width 195 height 9
click at [220, 206] on span "120236418645800624" at bounding box center [241, 209] width 201 height 9
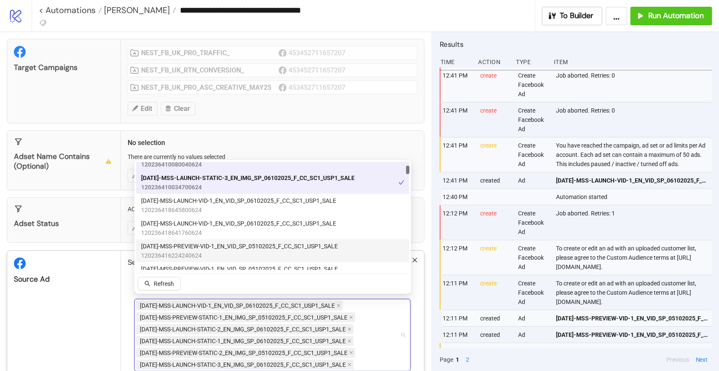
click at [207, 249] on span "AD333-MSS-PREVIEW-VID-1_EN_VID_SP_05102025_F_CC_SC1_USP1_SALE" at bounding box center [239, 245] width 197 height 9
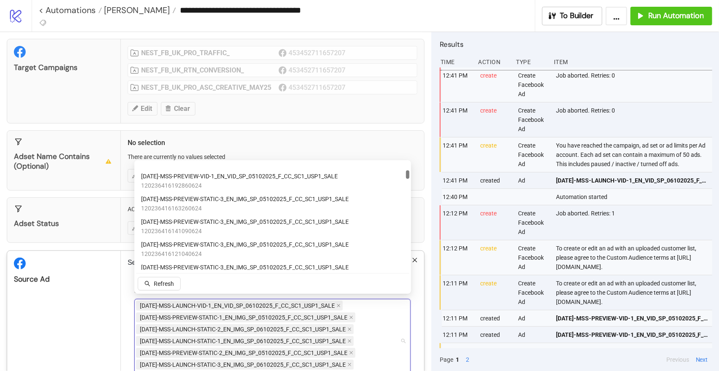
scroll to position [251, 0]
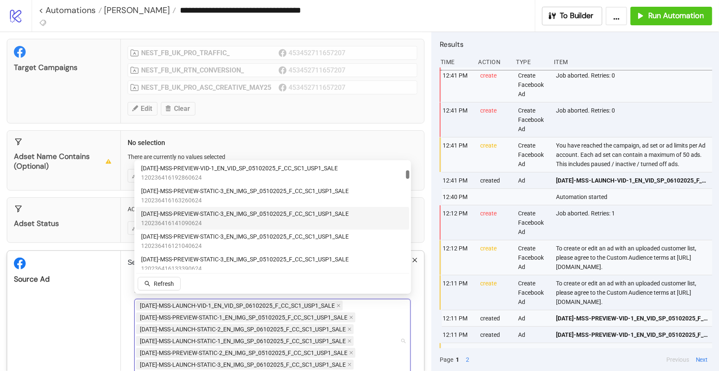
click at [210, 213] on span "AD332-MSS-PREVIEW-STATIC-3_EN_IMG_SP_05102025_F_CC_SC1_USP1_SALE" at bounding box center [245, 213] width 208 height 9
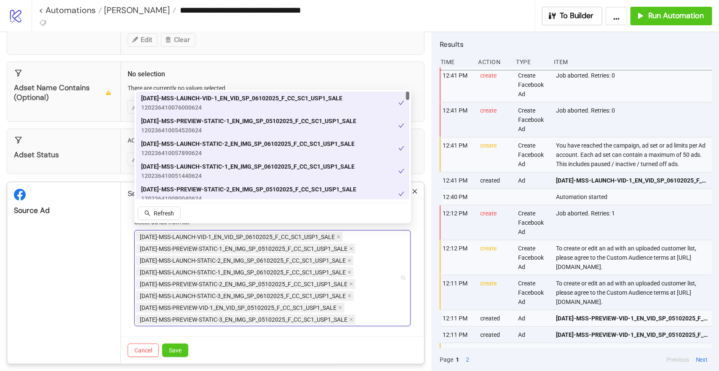
scroll to position [143, 0]
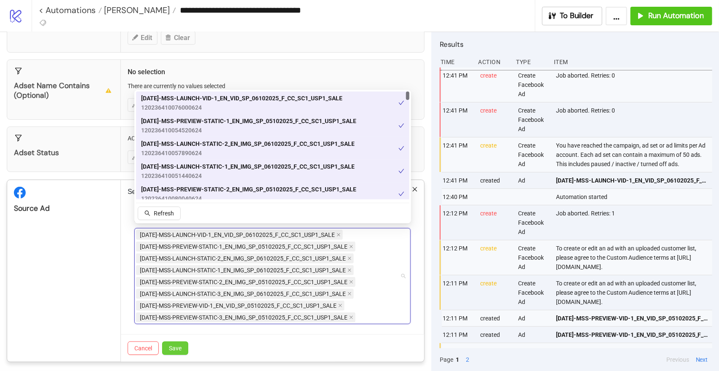
click at [177, 348] on button "Save" at bounding box center [175, 347] width 26 height 13
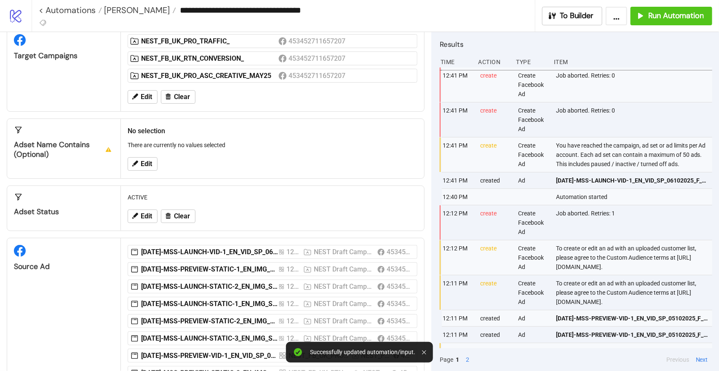
scroll to position [129, 0]
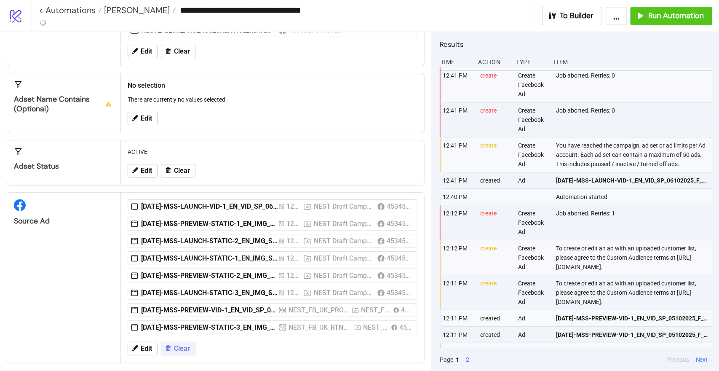
click at [180, 345] on span "Clear" at bounding box center [182, 349] width 16 height 8
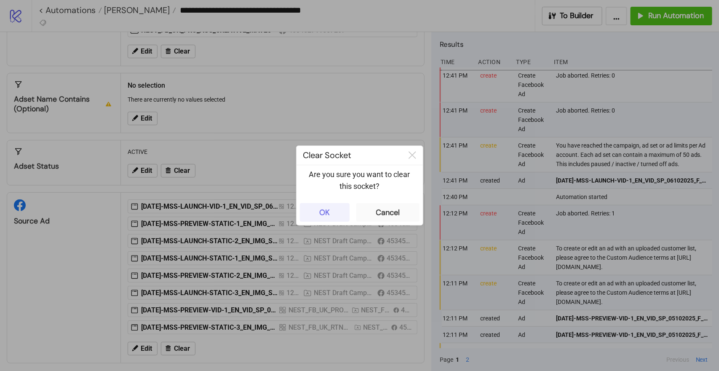
click at [330, 216] on button "OK" at bounding box center [325, 212] width 50 height 19
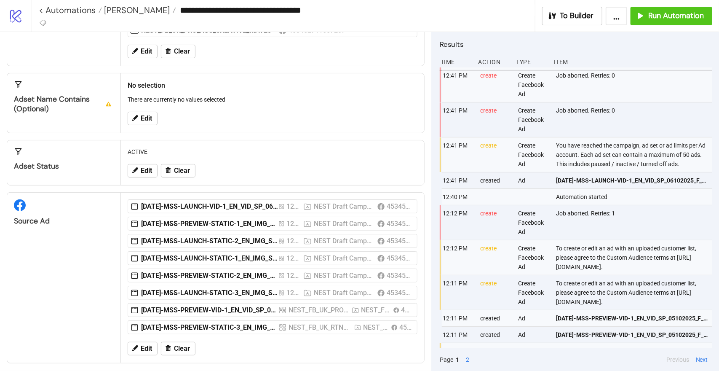
scroll to position [21, 0]
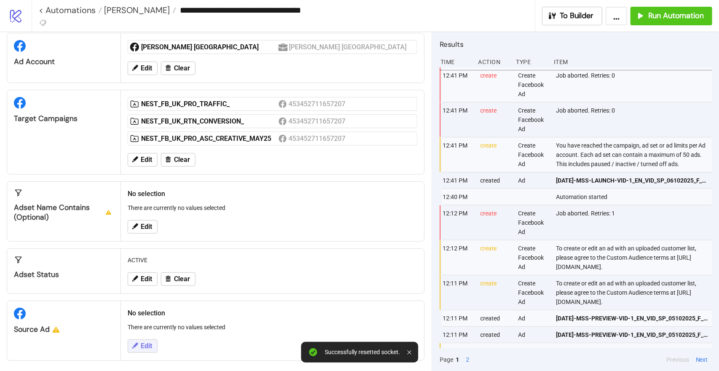
click at [150, 342] on span "Edit" at bounding box center [146, 346] width 11 height 8
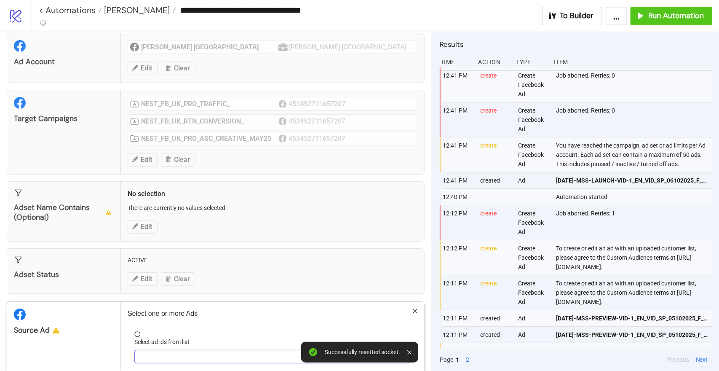
click at [167, 353] on div at bounding box center [268, 357] width 264 height 12
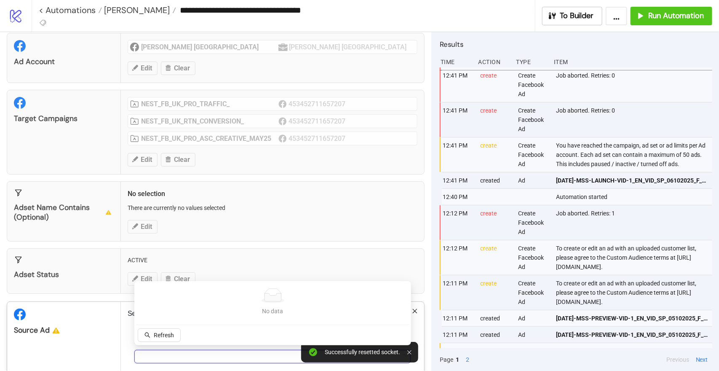
click at [167, 353] on div at bounding box center [268, 357] width 264 height 12
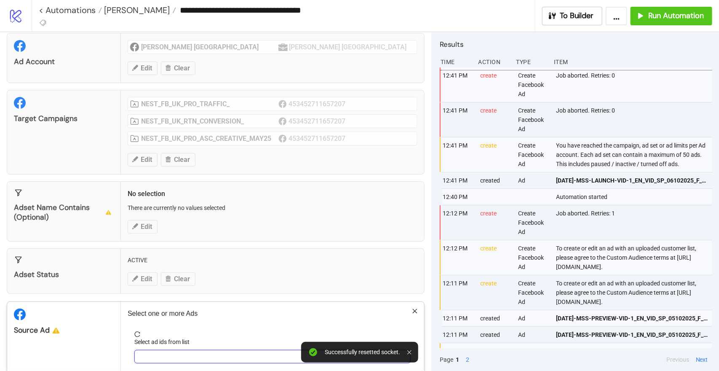
click at [167, 353] on div at bounding box center [268, 357] width 264 height 12
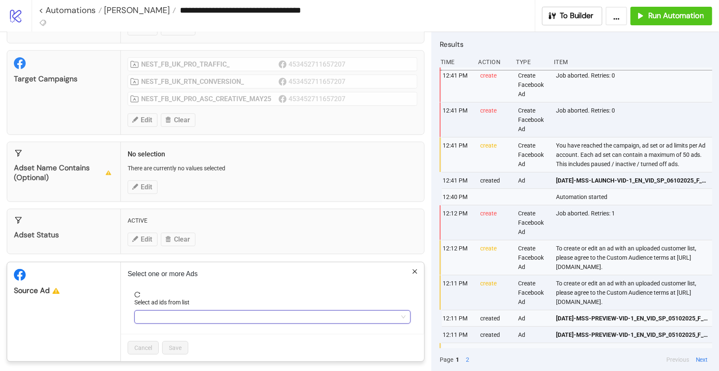
click at [153, 311] on div at bounding box center [268, 317] width 264 height 12
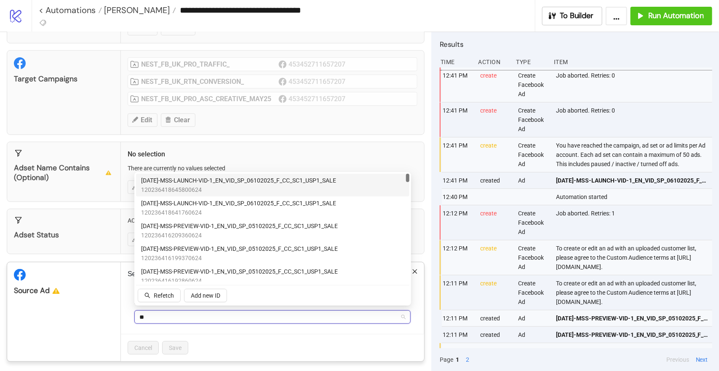
type input "***"
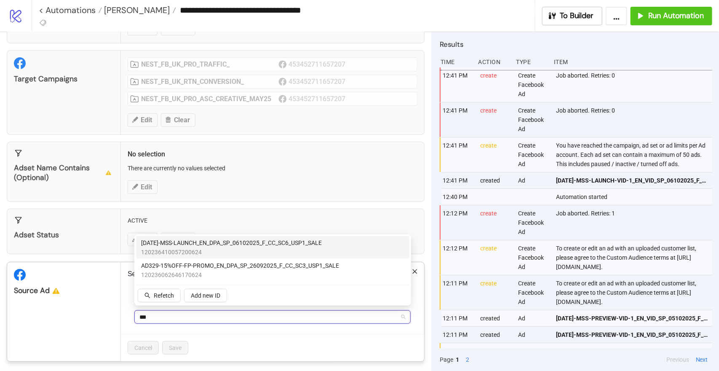
click at [213, 252] on span "120236410057200624" at bounding box center [231, 251] width 181 height 9
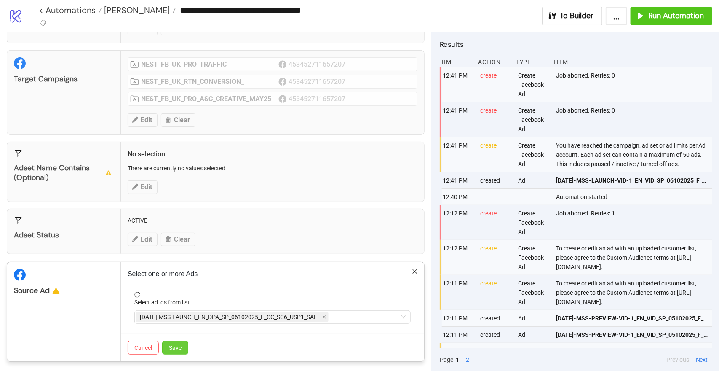
click at [178, 350] on button "Save" at bounding box center [175, 347] width 26 height 13
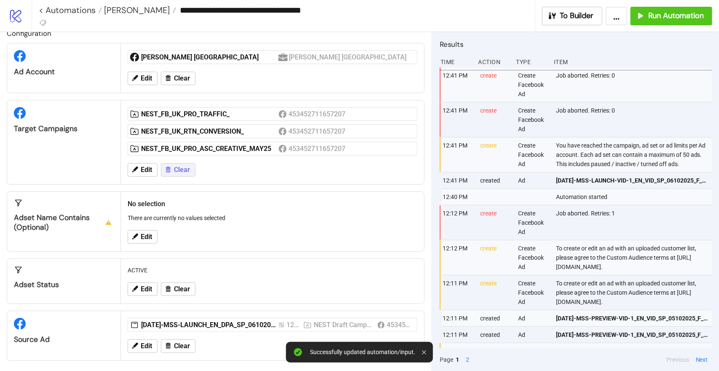
click at [176, 170] on span "Clear" at bounding box center [182, 170] width 16 height 8
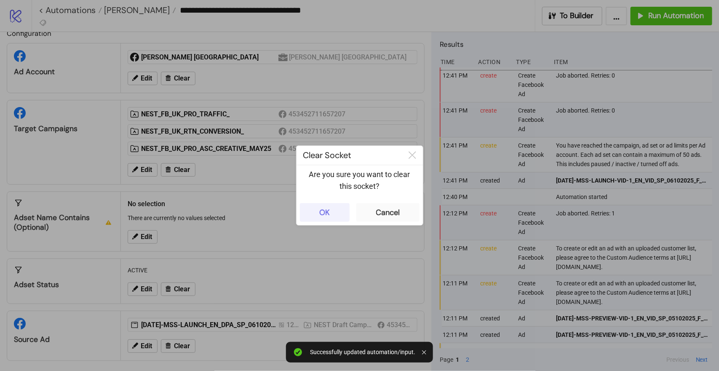
click at [332, 212] on button "OK" at bounding box center [325, 212] width 50 height 19
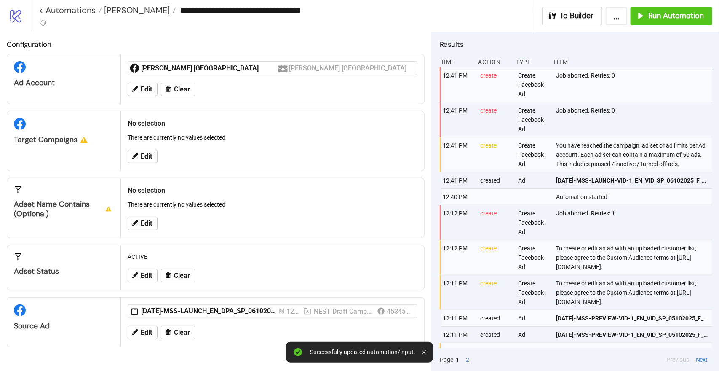
scroll to position [0, 0]
click at [143, 150] on button "Edit" at bounding box center [143, 156] width 30 height 13
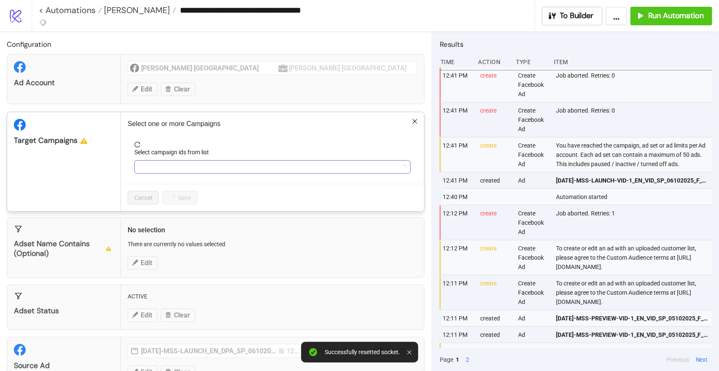
click at [156, 166] on div at bounding box center [268, 167] width 264 height 12
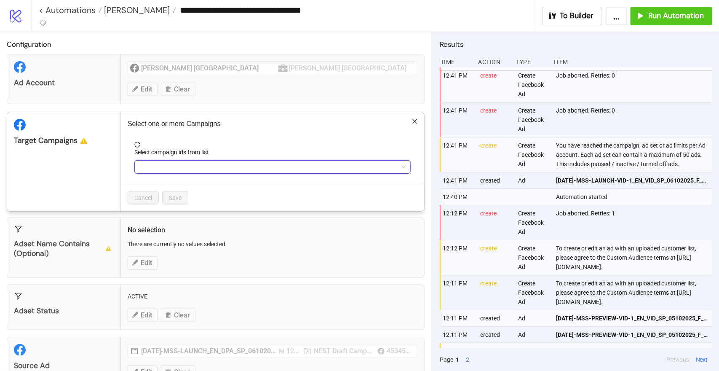
click at [222, 166] on div at bounding box center [268, 167] width 264 height 12
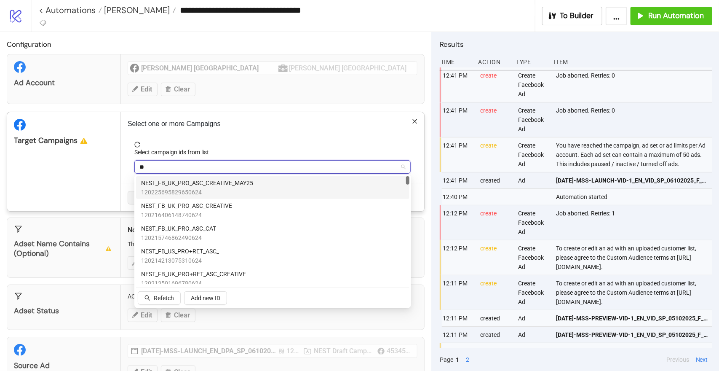
type input "***"
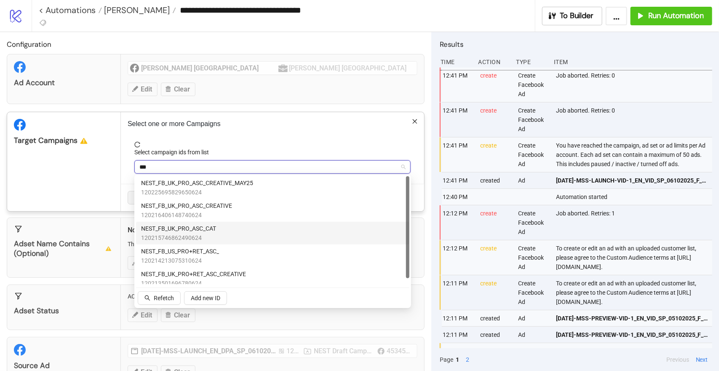
click at [201, 234] on span "120215746862490624" at bounding box center [178, 237] width 75 height 9
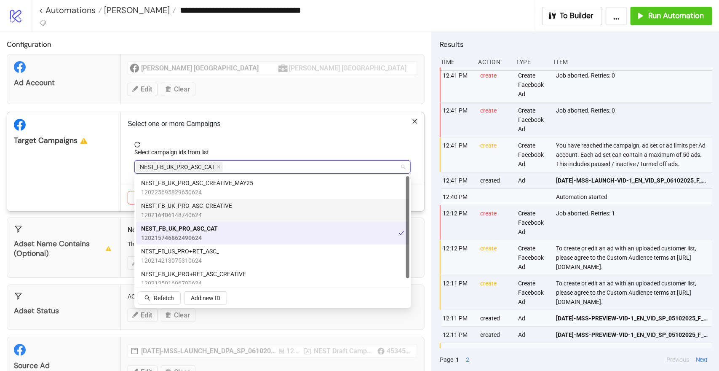
click at [80, 168] on div "Target Campaigns" at bounding box center [64, 161] width 114 height 99
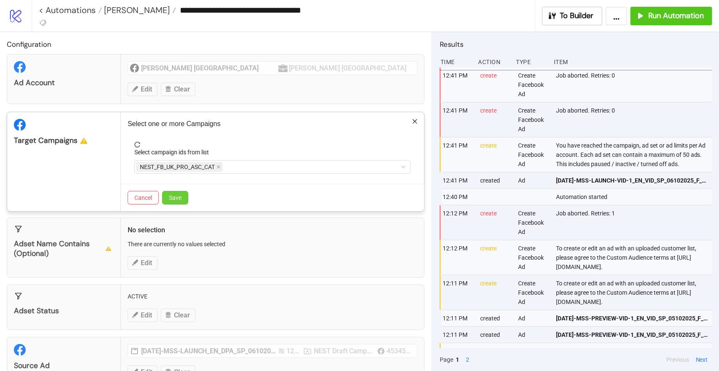
click at [178, 195] on span "Save" at bounding box center [175, 197] width 13 height 7
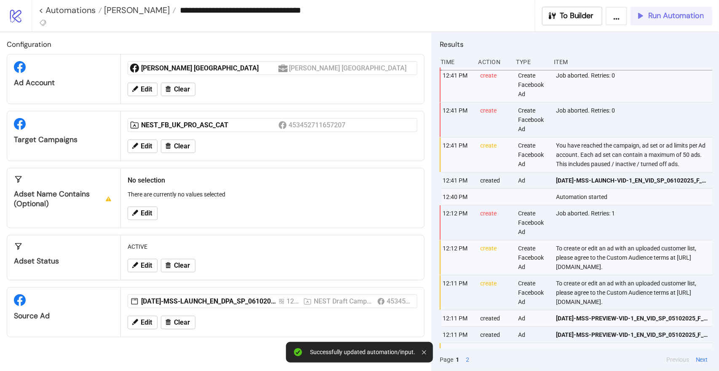
click at [638, 15] on icon "button" at bounding box center [640, 15] width 9 height 9
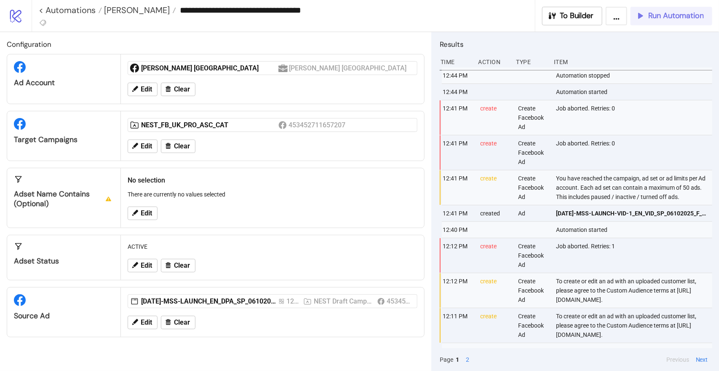
click at [656, 18] on span "Run Automation" at bounding box center [676, 16] width 56 height 10
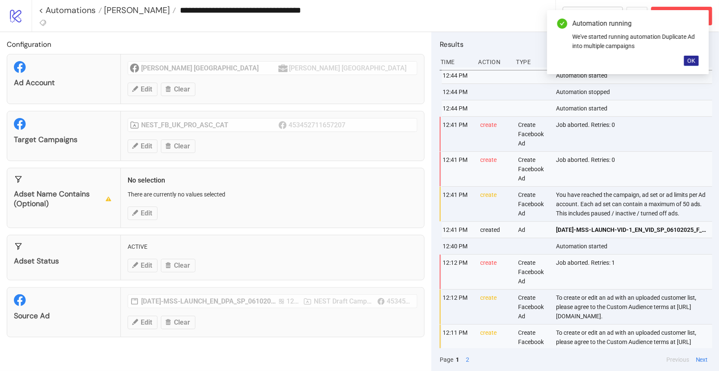
click at [691, 58] on span "OK" at bounding box center [692, 60] width 8 height 7
